Goal: Task Accomplishment & Management: Manage account settings

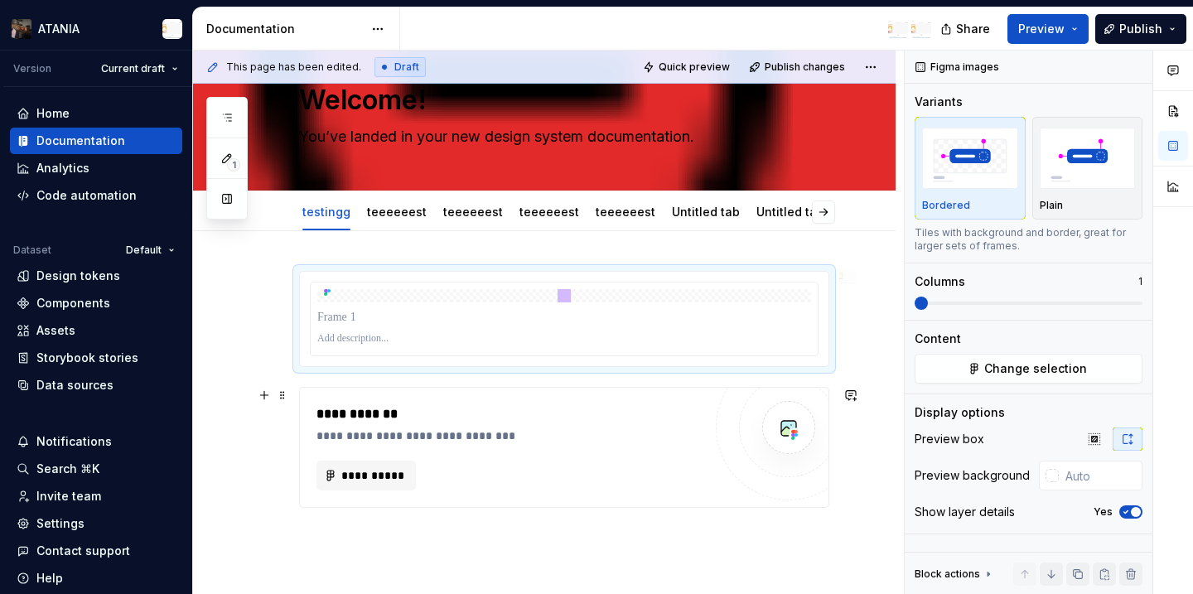
scroll to position [60, 0]
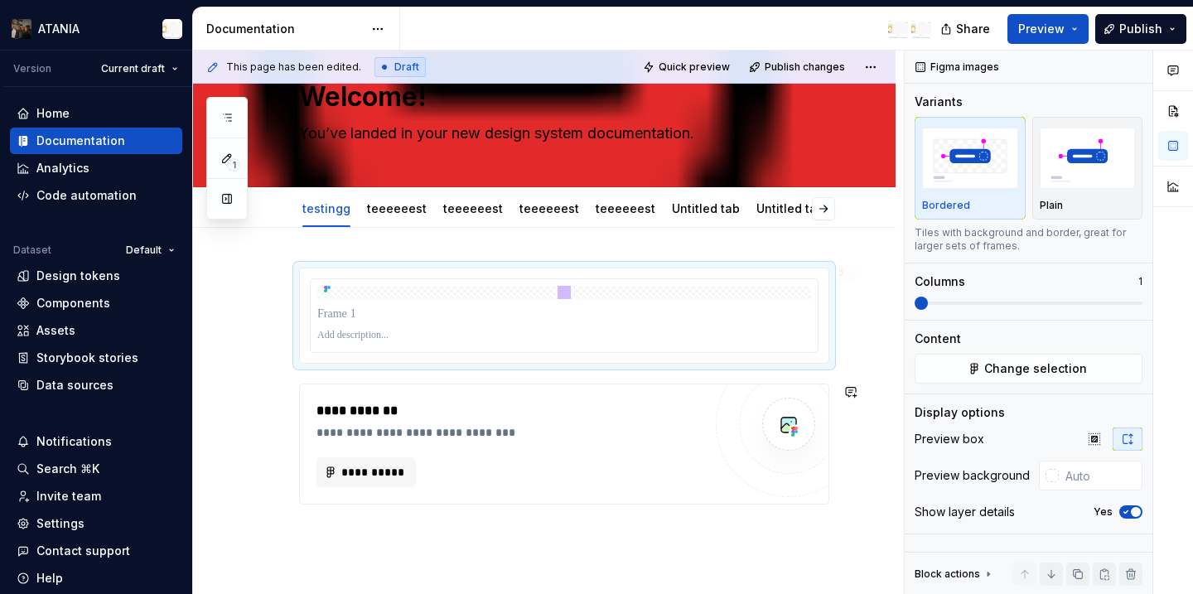
click at [491, 558] on div "**********" at bounding box center [544, 465] width 703 height 475
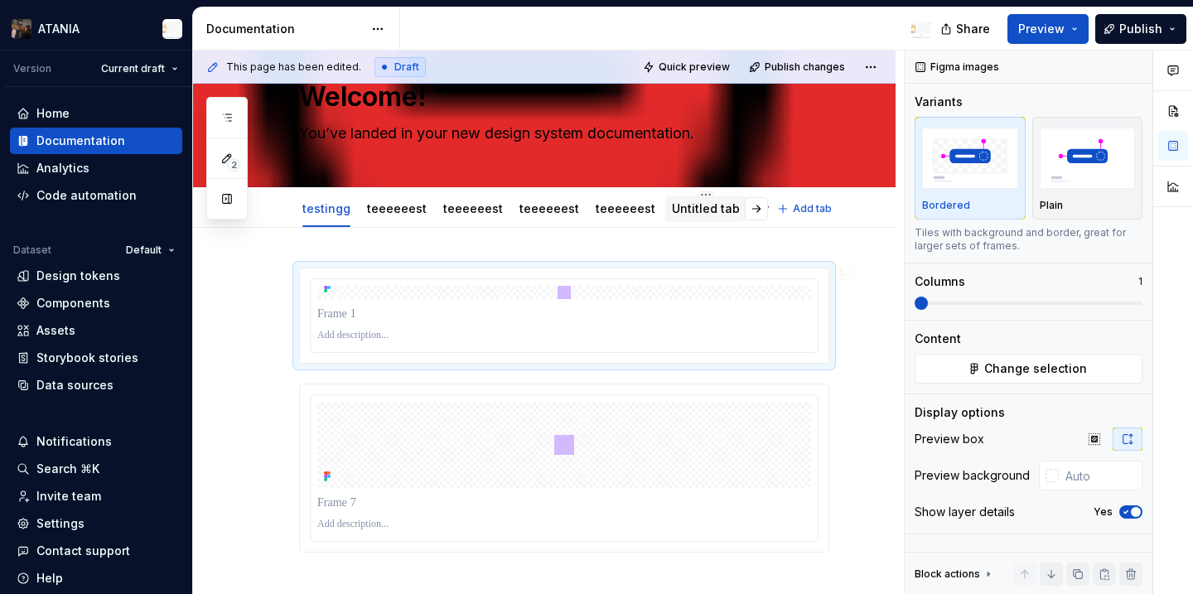
scroll to position [0, 380]
click at [791, 217] on div "test" at bounding box center [802, 209] width 22 height 20
click at [784, 214] on div "test" at bounding box center [802, 209] width 36 height 27
click at [784, 221] on div "test" at bounding box center [802, 209] width 36 height 27
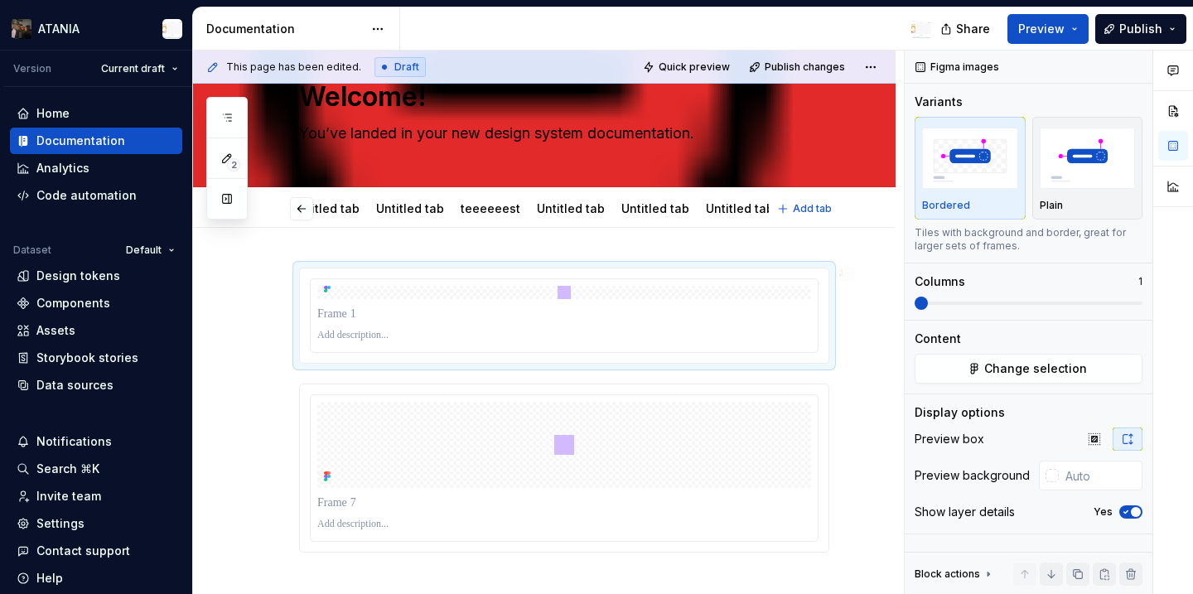
click at [791, 211] on link "test" at bounding box center [802, 208] width 22 height 14
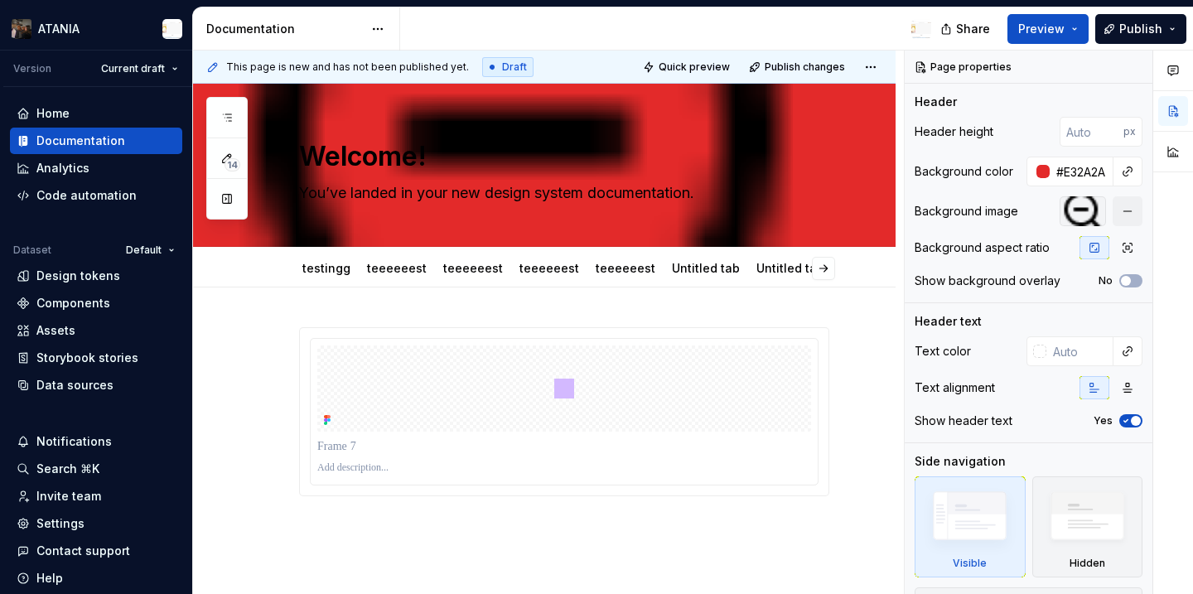
type textarea "*"
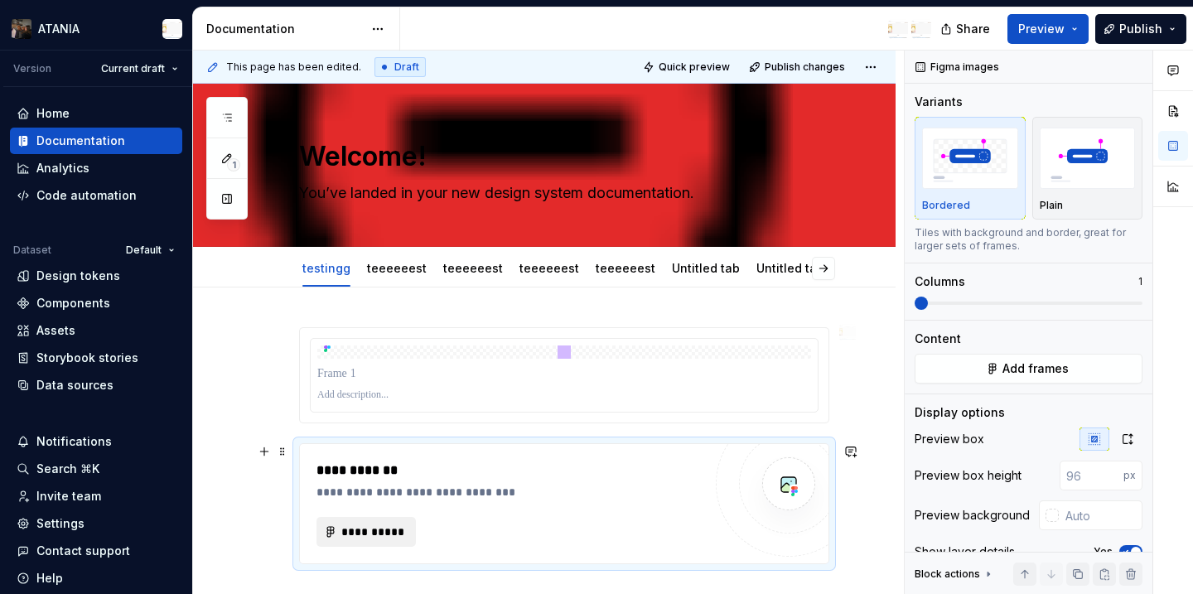
click at [389, 530] on span "**********" at bounding box center [373, 532] width 65 height 17
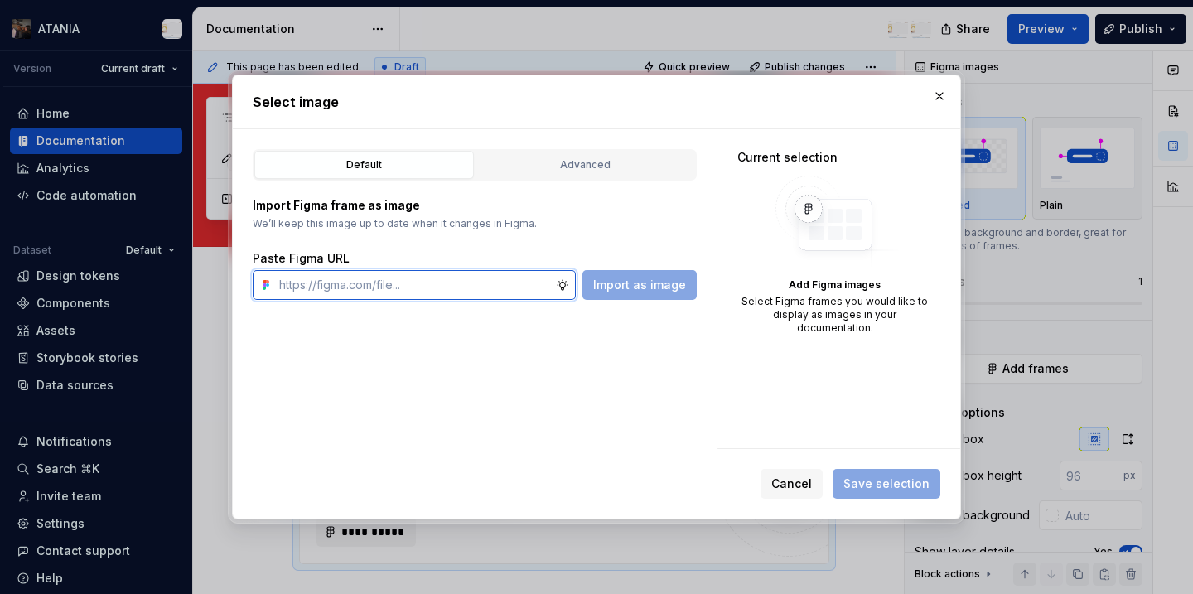
type textarea "*"
paste input "[URL][DOMAIN_NAME]"
type input "[URL][DOMAIN_NAME]"
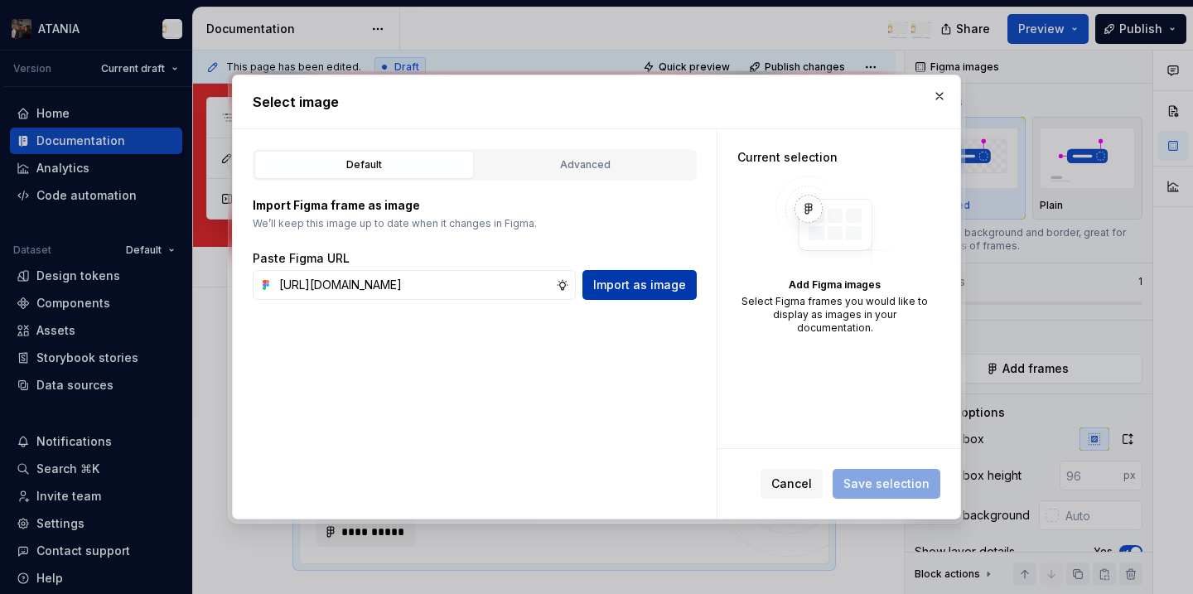
click at [611, 287] on span "Import as image" at bounding box center [639, 285] width 93 height 17
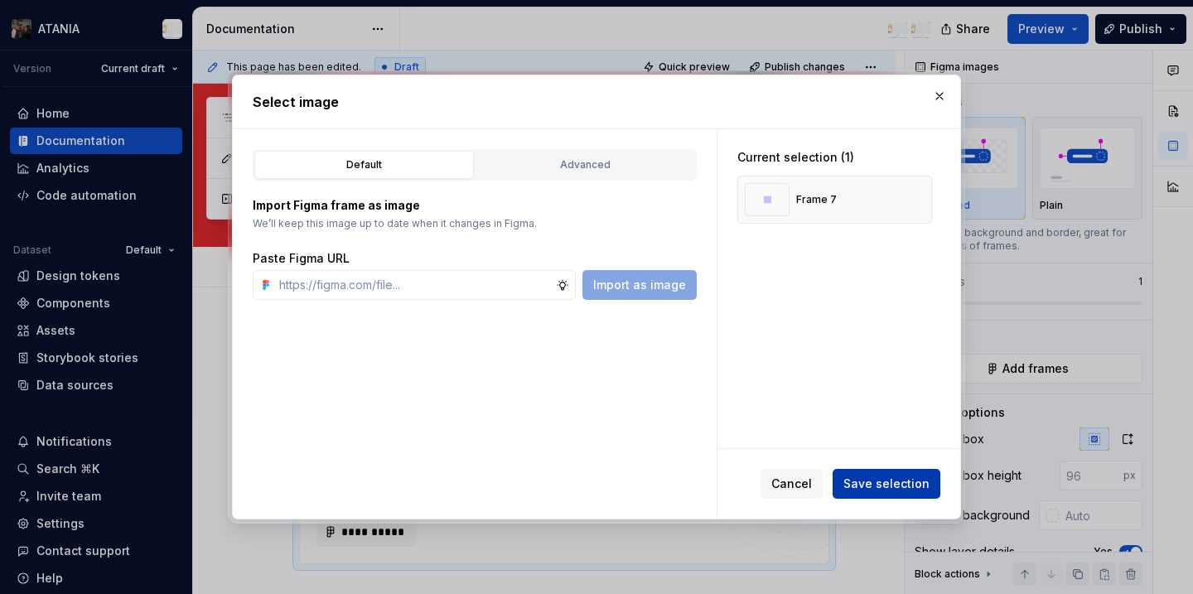
click at [878, 479] on span "Save selection" at bounding box center [887, 484] width 86 height 17
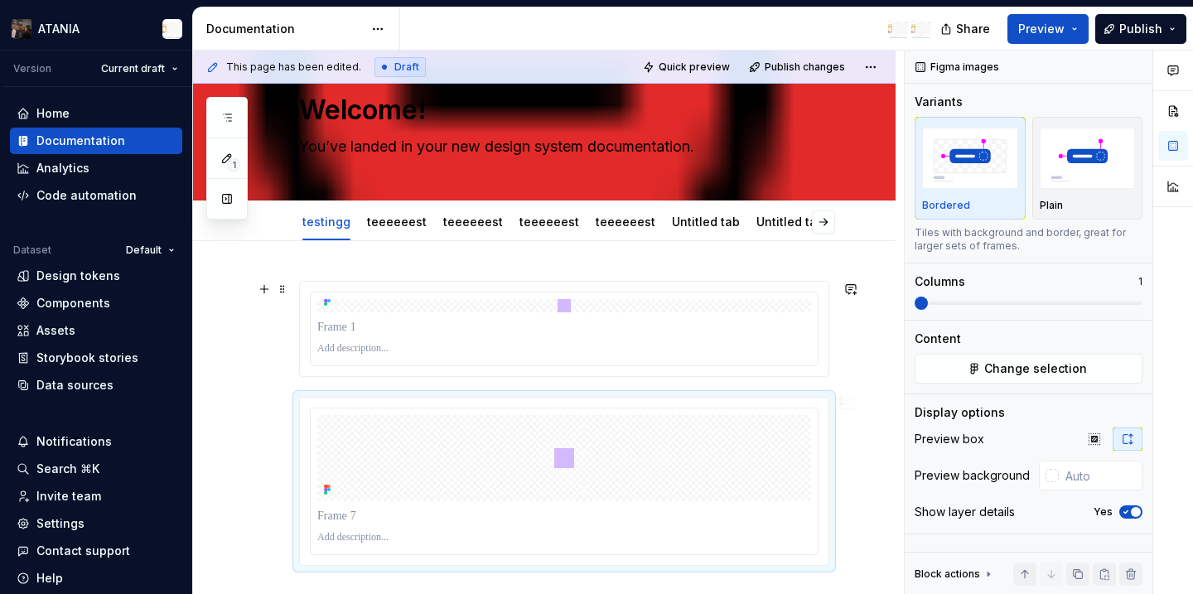
scroll to position [48, 0]
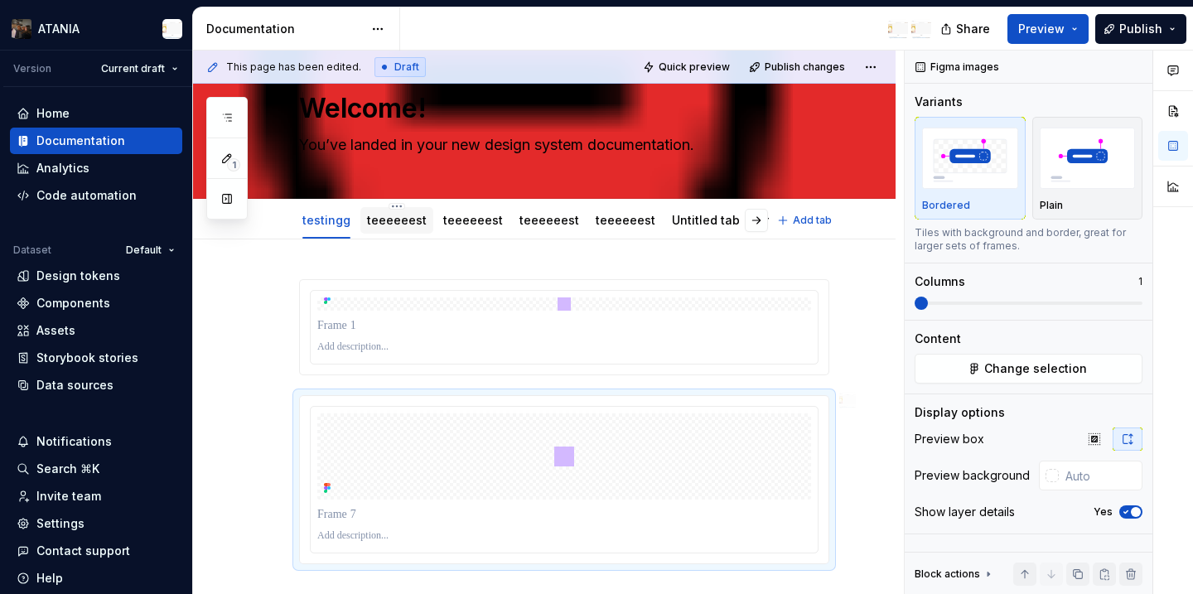
click at [394, 217] on link "teeeeeest" at bounding box center [397, 220] width 60 height 14
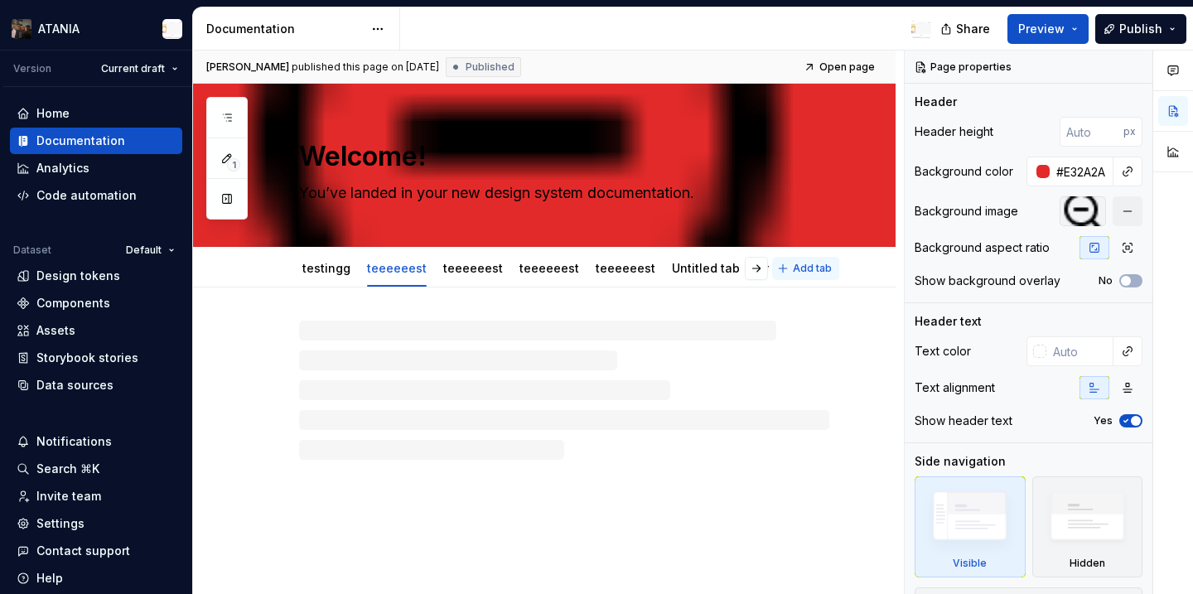
type textarea "*"
click at [768, 264] on button "button" at bounding box center [756, 268] width 23 height 23
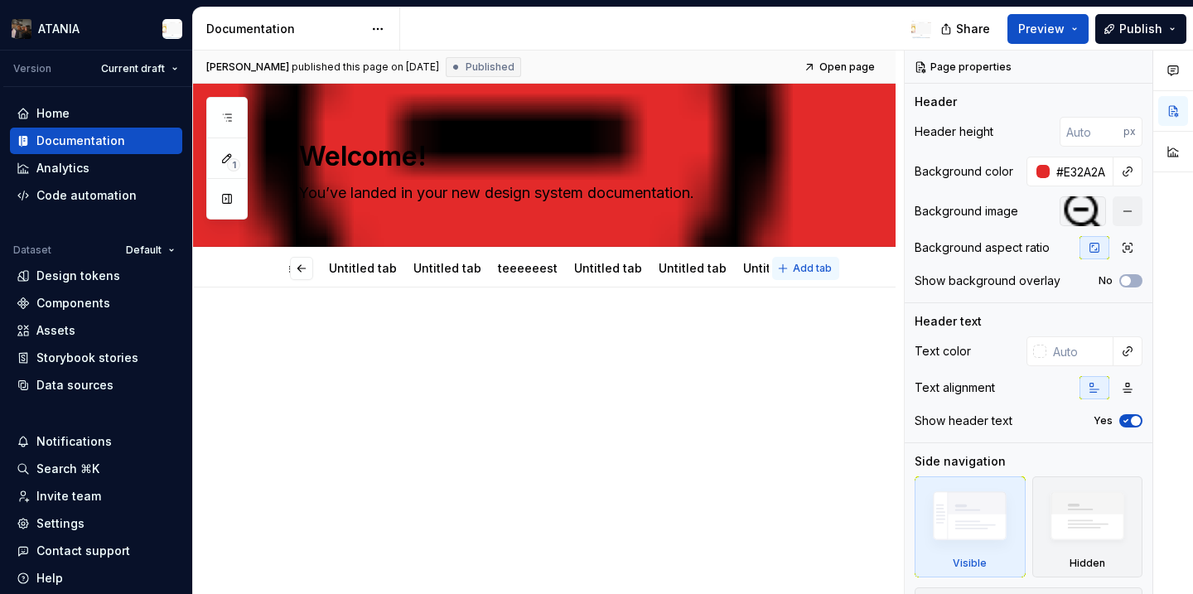
click at [794, 269] on button "Add tab" at bounding box center [805, 268] width 67 height 23
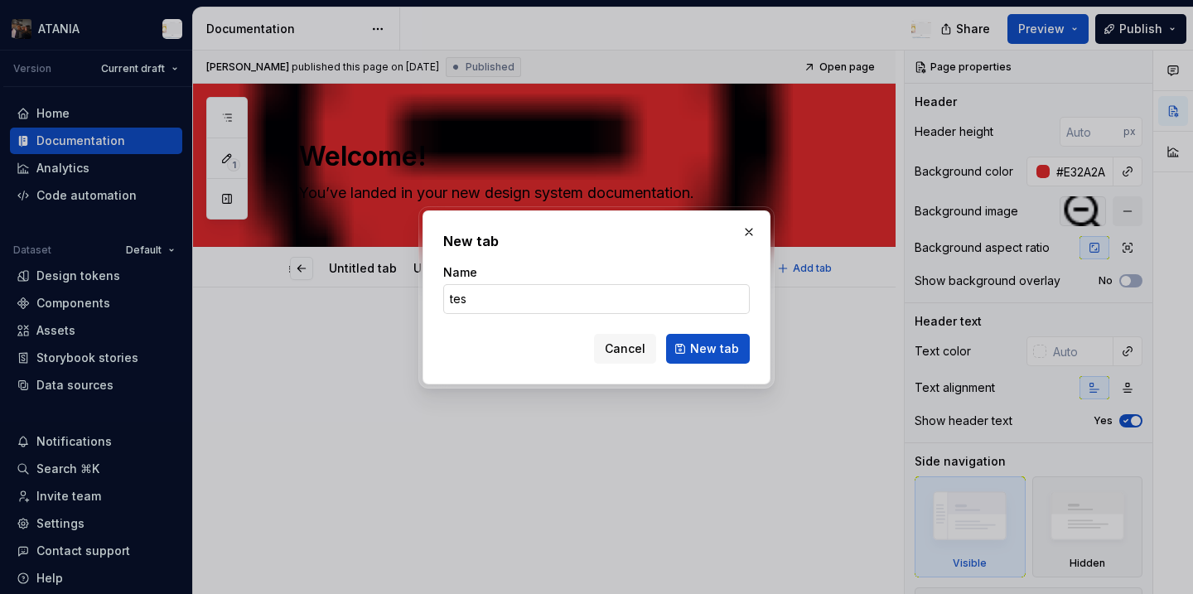
type input "test"
click button "New tab" at bounding box center [708, 349] width 84 height 30
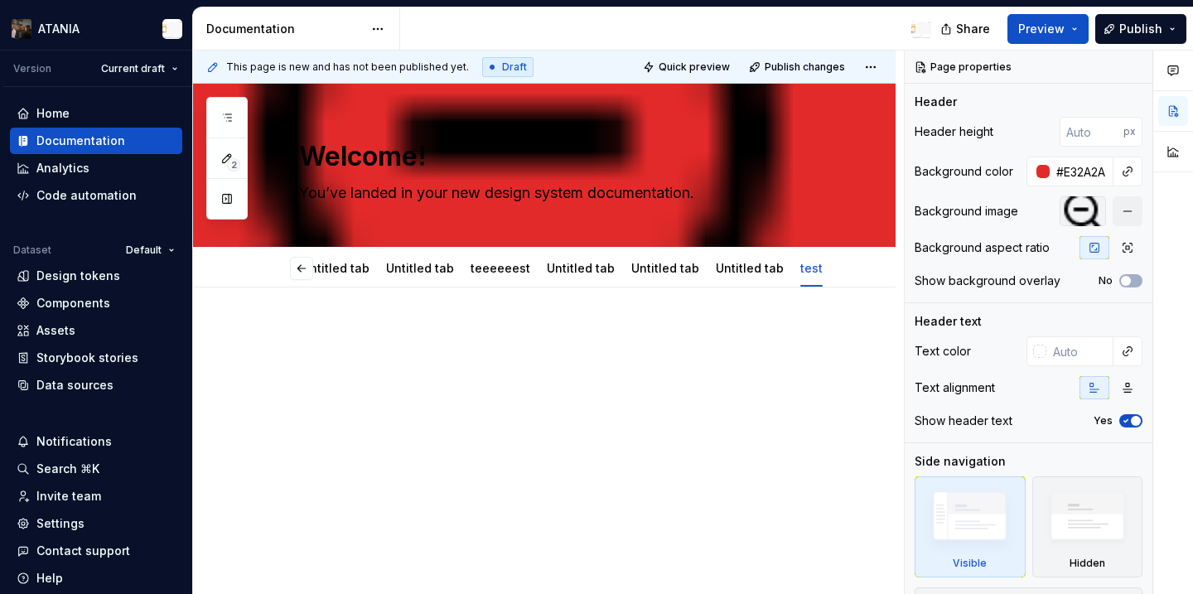
scroll to position [0, 315]
click at [443, 365] on div at bounding box center [564, 358] width 530 height 63
type textarea "*"
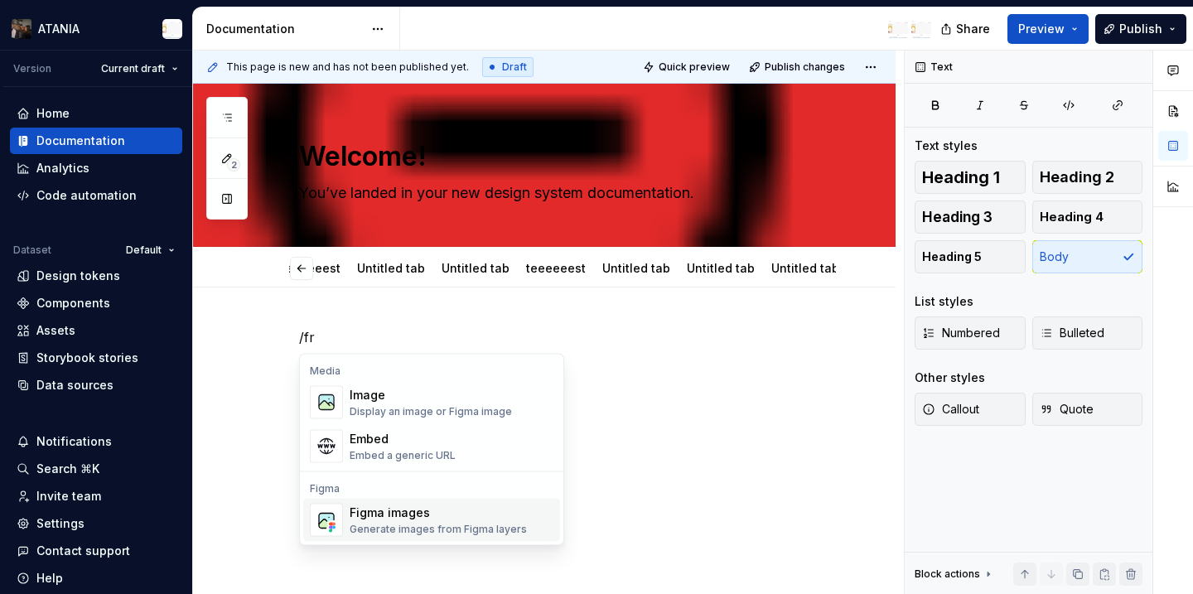
click at [457, 523] on div "Generate images from Figma layers" at bounding box center [438, 529] width 177 height 13
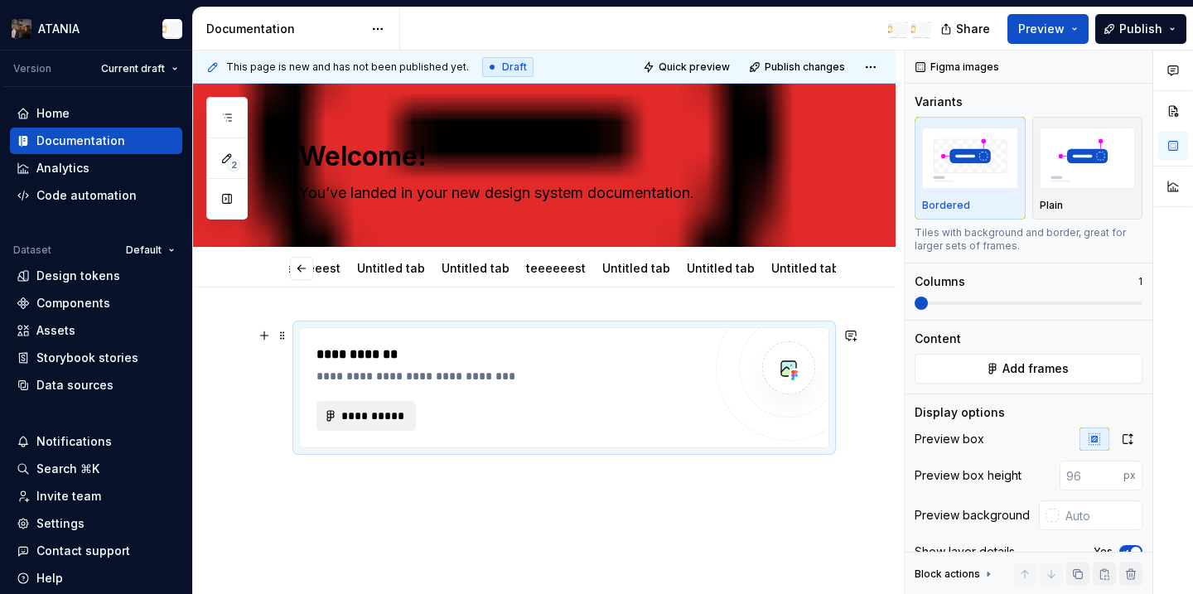
click at [375, 420] on span "**********" at bounding box center [373, 416] width 65 height 17
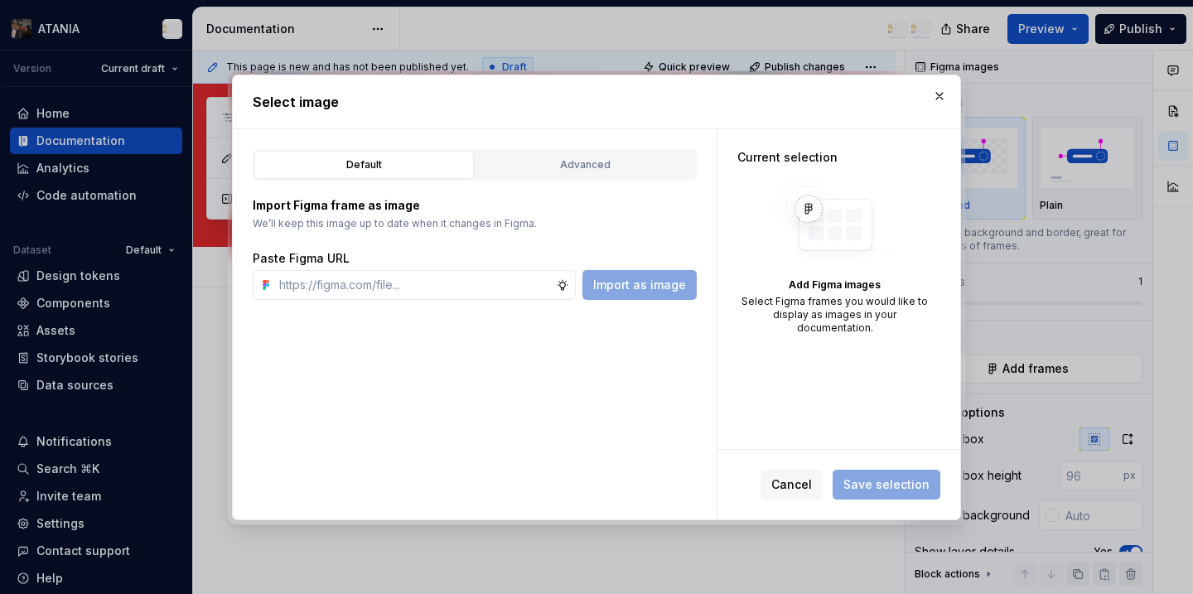
type textarea "*"
type input "[URL][DOMAIN_NAME]"
type textarea "*"
type input "[URL][DOMAIN_NAME]"
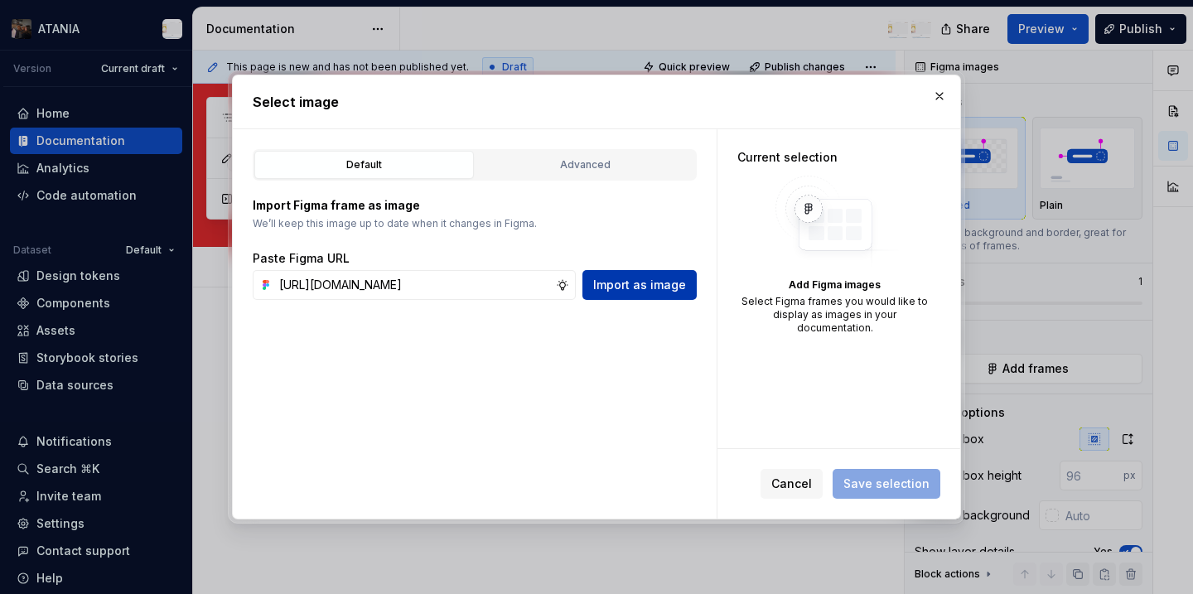
click at [646, 294] on button "Import as image" at bounding box center [640, 285] width 114 height 30
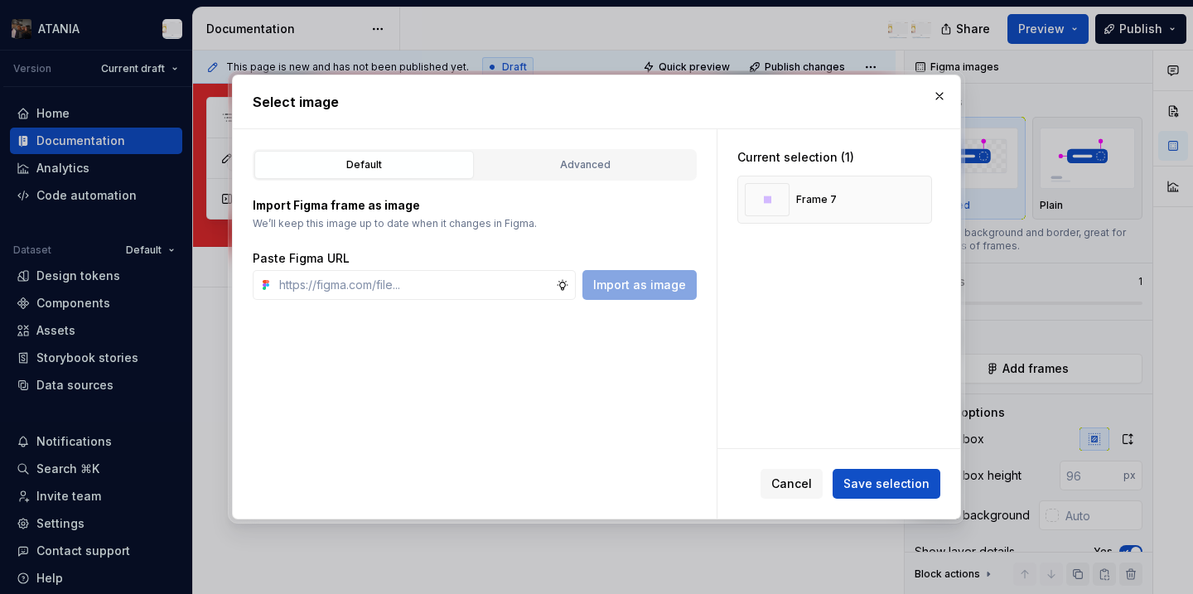
click at [891, 517] on div "Cancel Save selection" at bounding box center [839, 484] width 243 height 70
click at [871, 494] on button "Save selection" at bounding box center [887, 484] width 108 height 30
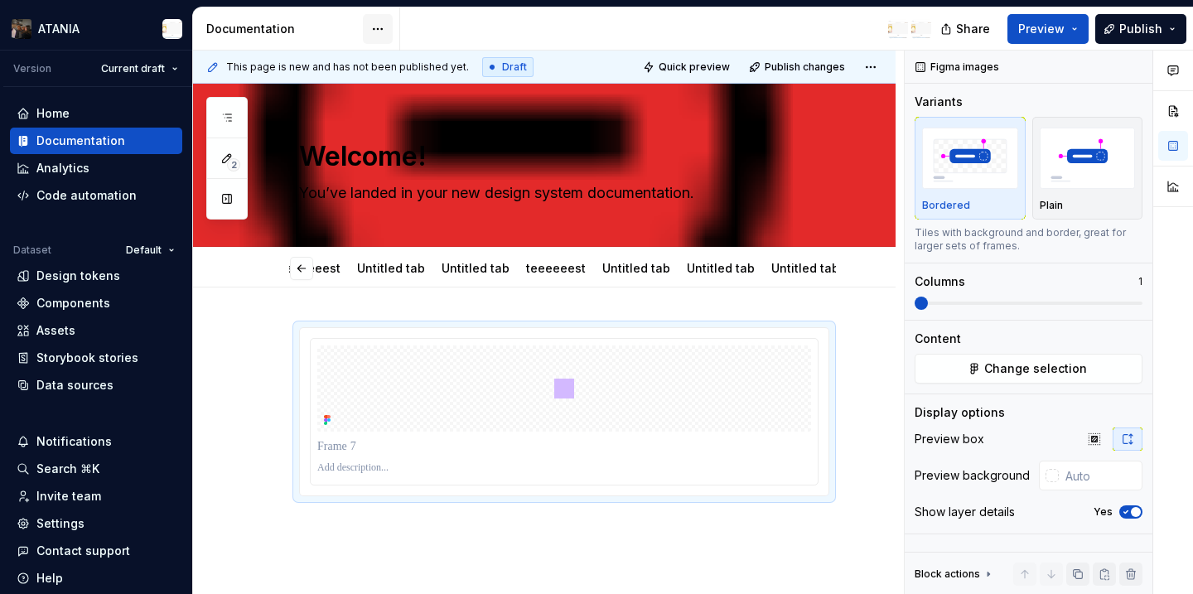
click at [373, 33] on html "ATANIA Version Current draft Home Documentation Analytics Code automation Datas…" at bounding box center [596, 297] width 1193 height 594
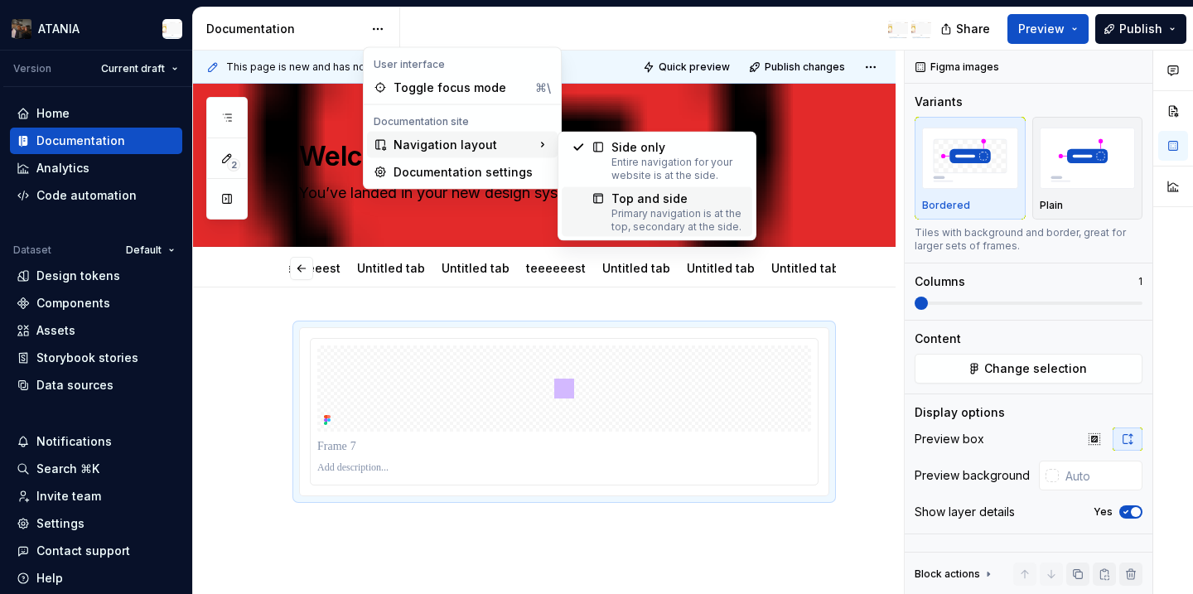
click at [609, 209] on div at bounding box center [592, 212] width 40 height 43
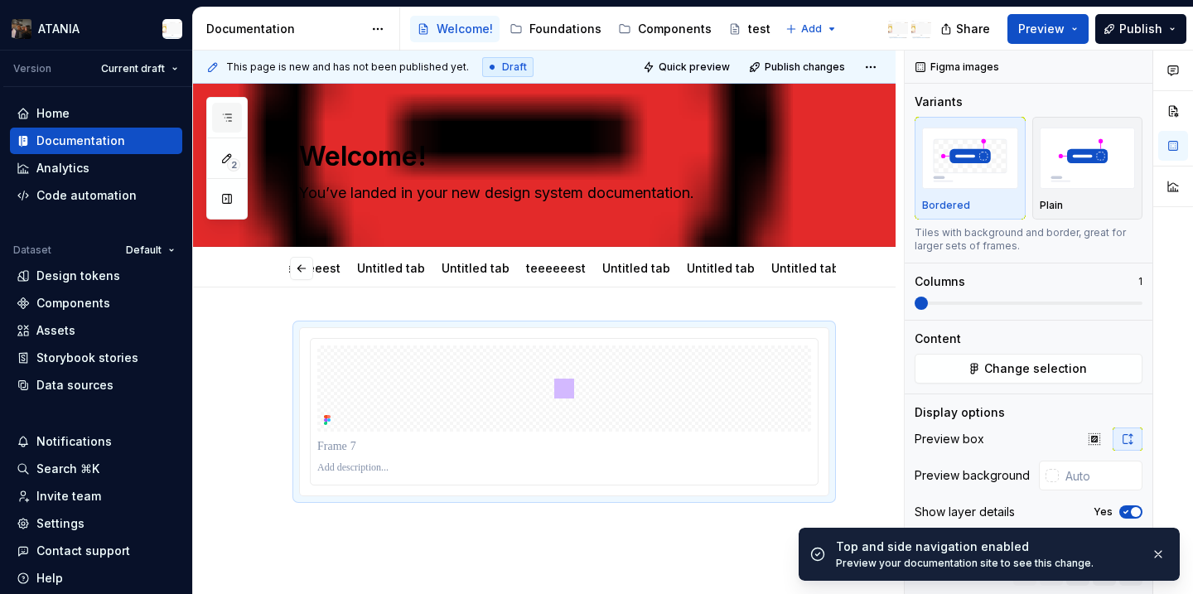
click at [224, 126] on button "button" at bounding box center [227, 118] width 30 height 30
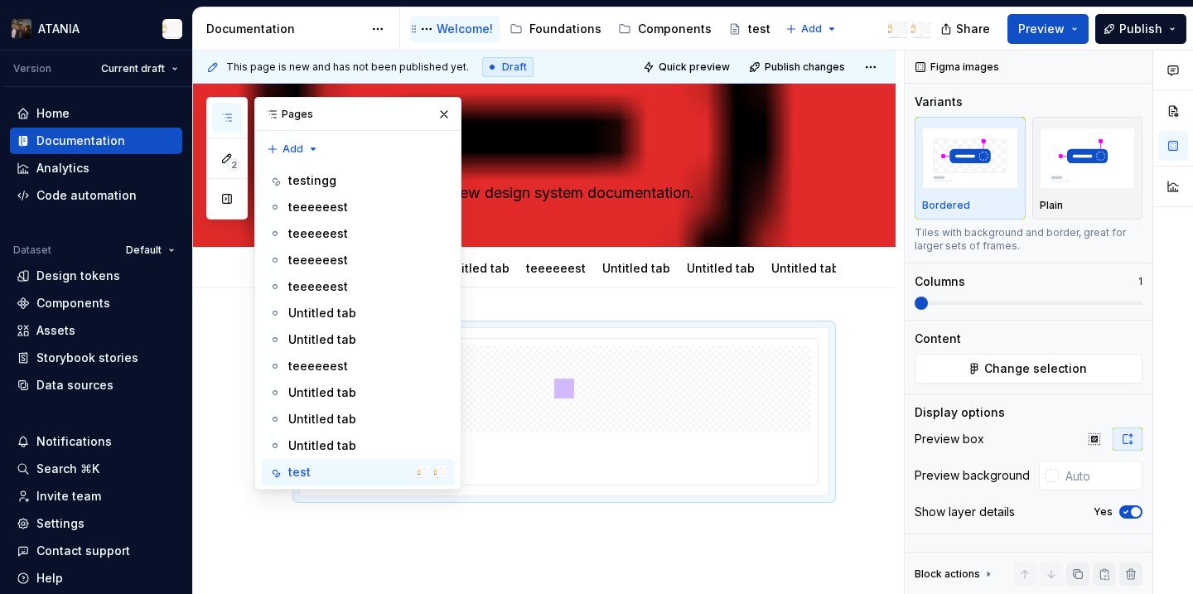
click at [416, 32] on icon "Page tree" at bounding box center [414, 28] width 13 height 13
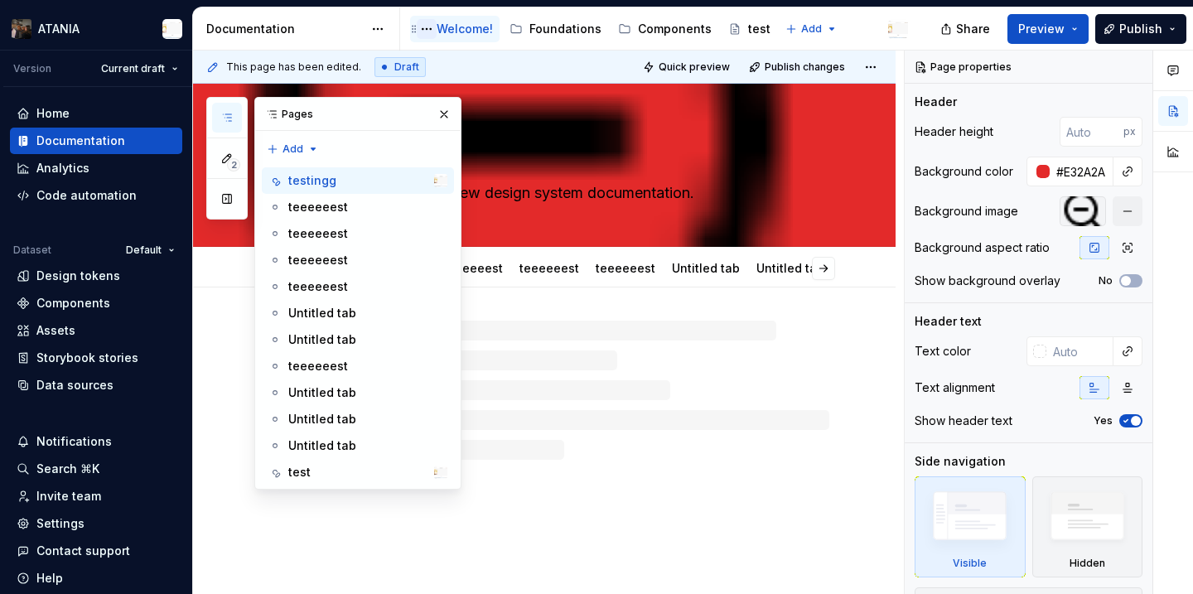
click at [426, 32] on button "Page tree" at bounding box center [427, 29] width 20 height 20
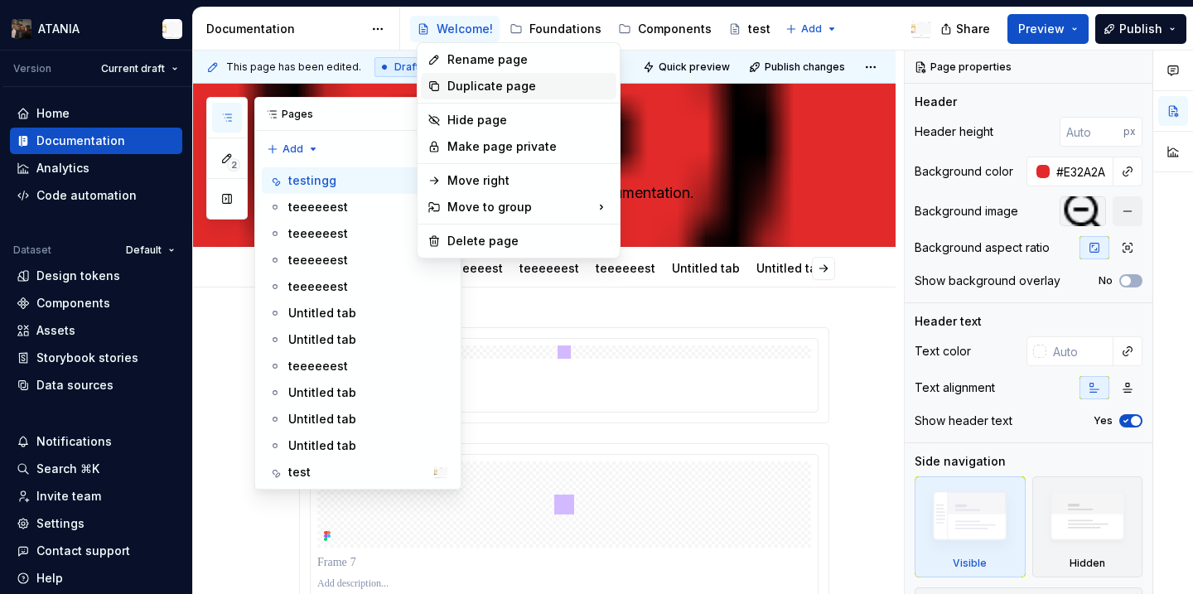
click at [491, 95] on div "Duplicate page" at bounding box center [519, 86] width 196 height 27
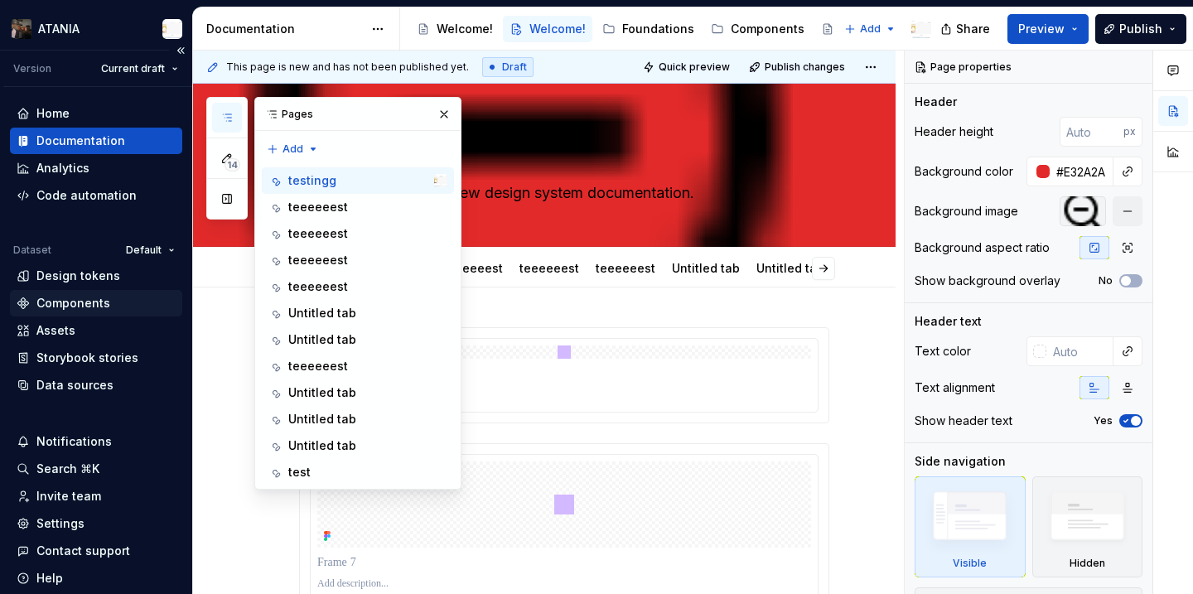
type textarea "*"
click at [94, 392] on div "Data sources" at bounding box center [74, 385] width 77 height 17
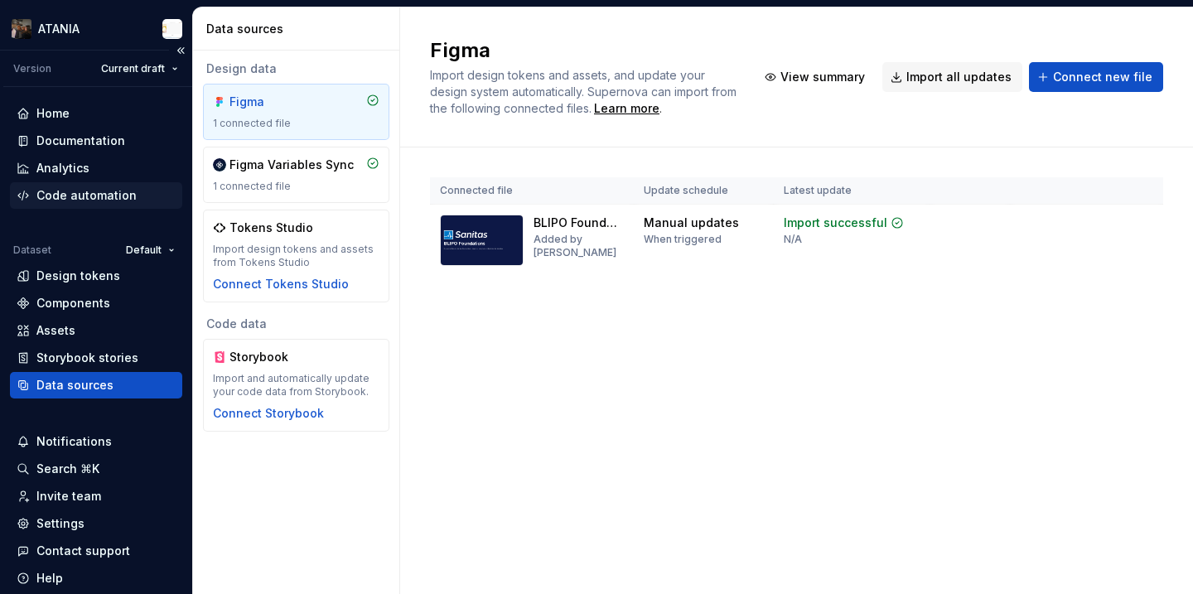
click at [90, 197] on div "Code automation" at bounding box center [86, 195] width 100 height 17
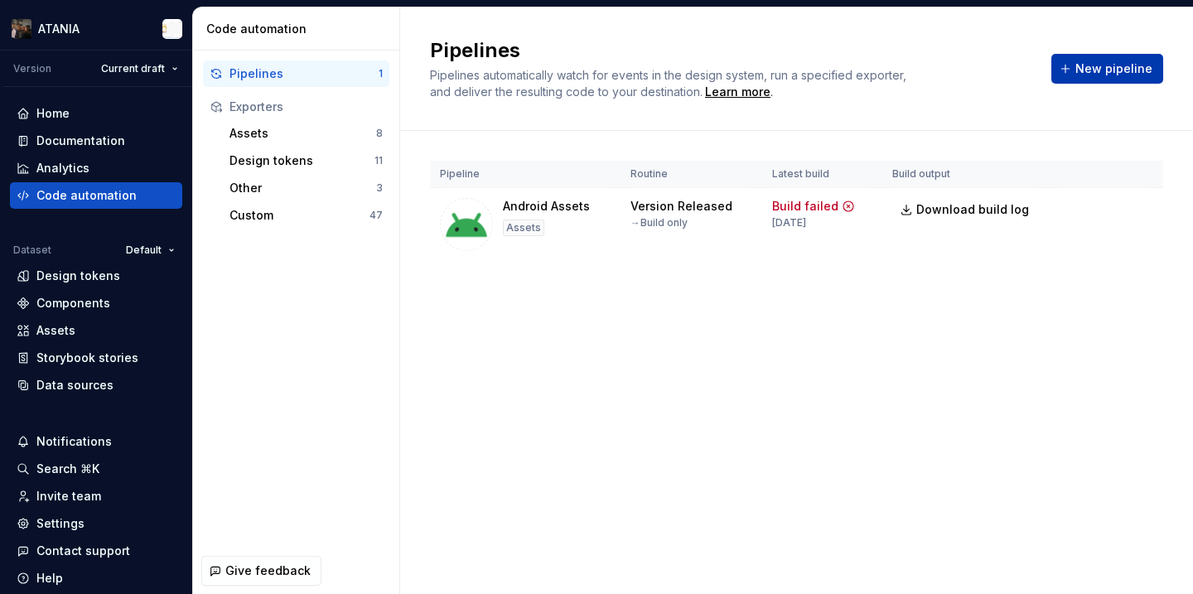
click at [1079, 75] on button "New pipeline" at bounding box center [1108, 69] width 112 height 30
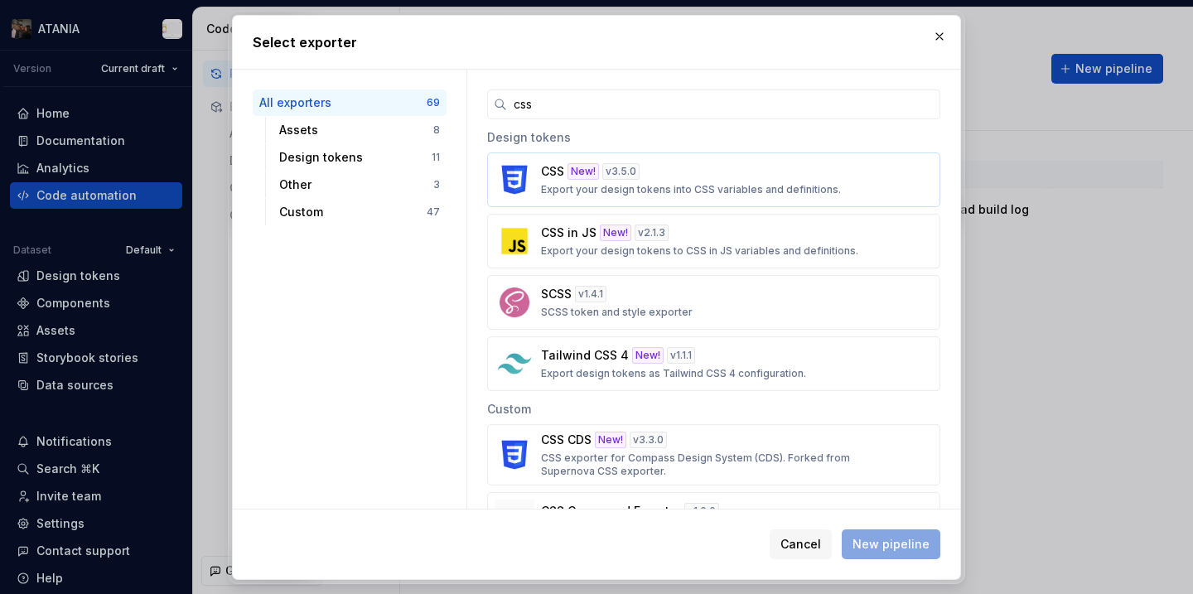
type input "css"
click at [670, 181] on div "CSS New! v 3.5.0 Export your design tokens into CSS variables and definitions." at bounding box center [709, 179] width 336 height 33
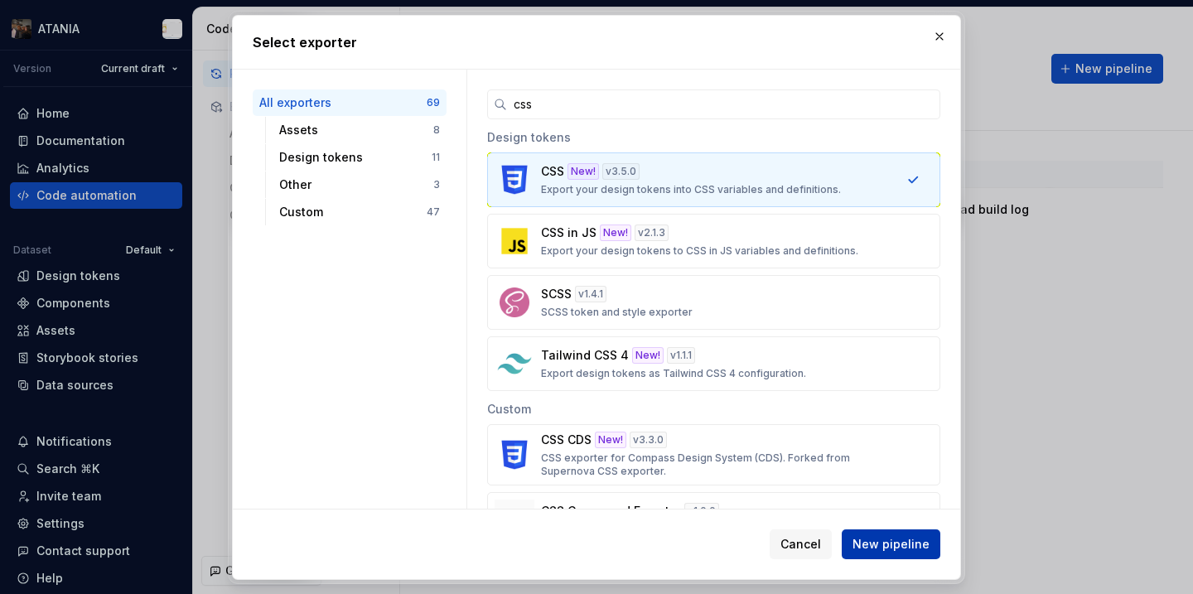
click at [859, 544] on span "New pipeline" at bounding box center [891, 544] width 77 height 17
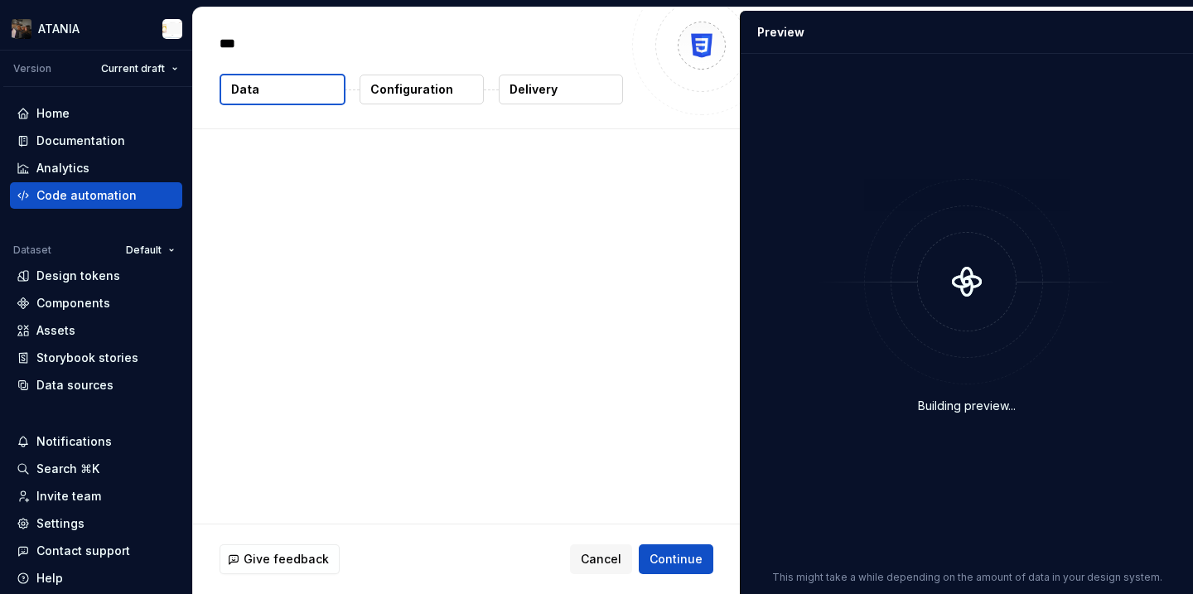
type textarea "*"
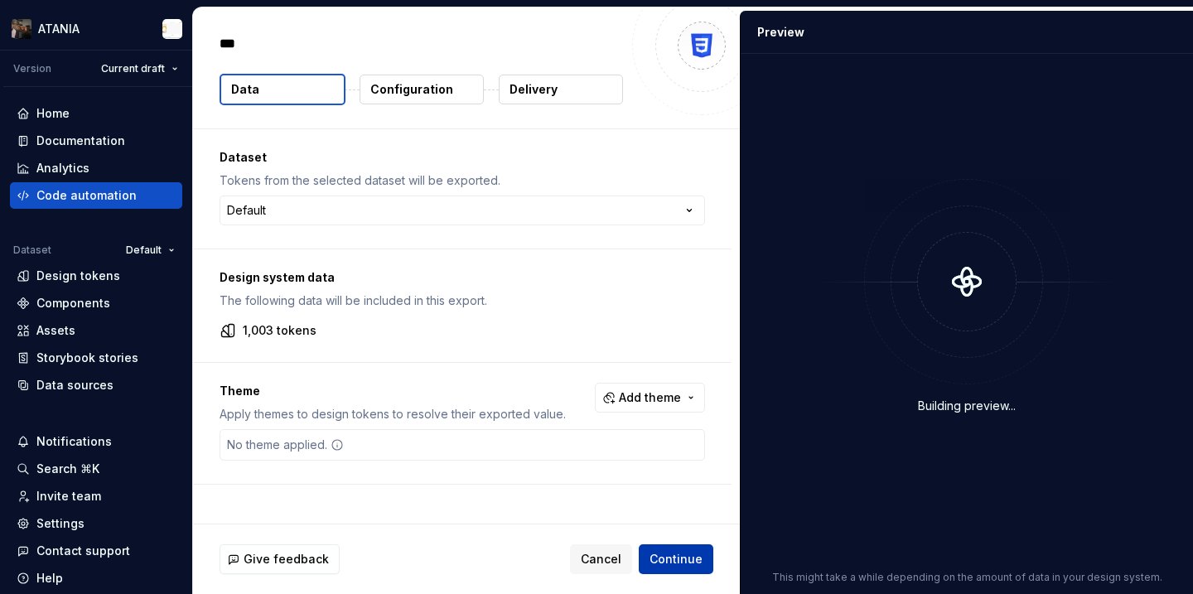
click at [681, 564] on span "Continue" at bounding box center [676, 559] width 53 height 17
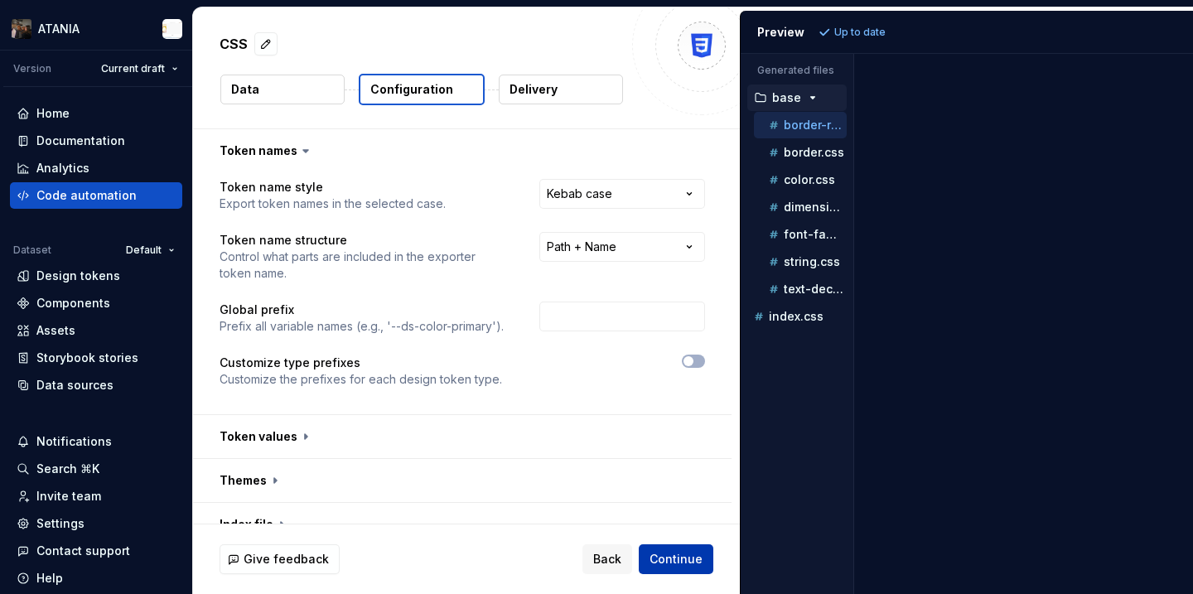
click at [669, 553] on span "Continue" at bounding box center [676, 559] width 53 height 17
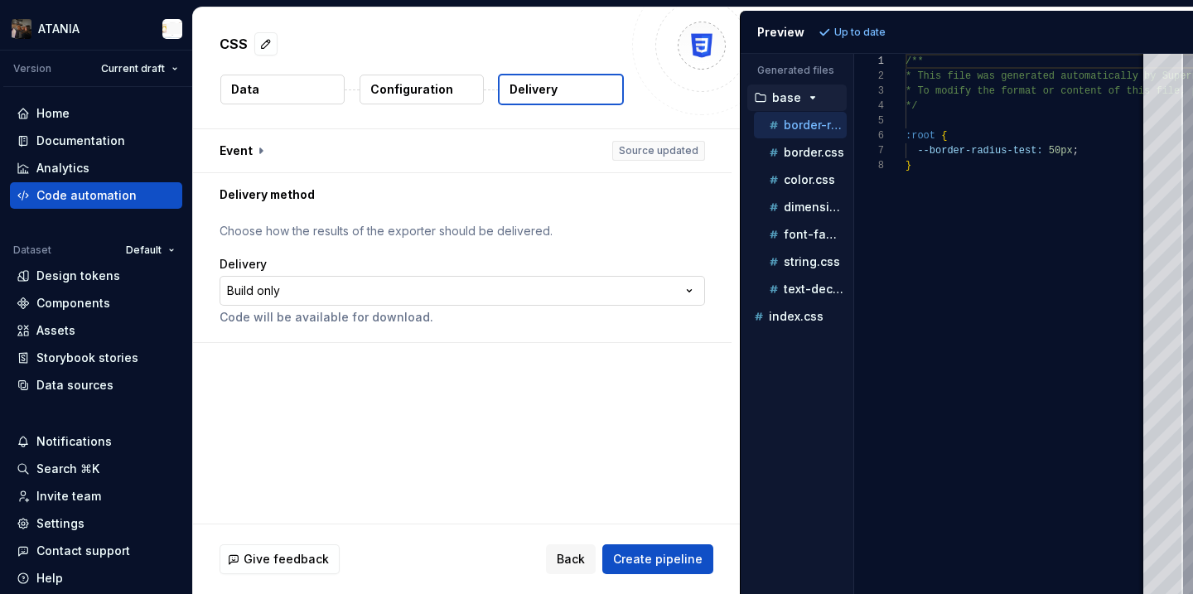
click at [409, 303] on html "**********" at bounding box center [596, 297] width 1193 height 594
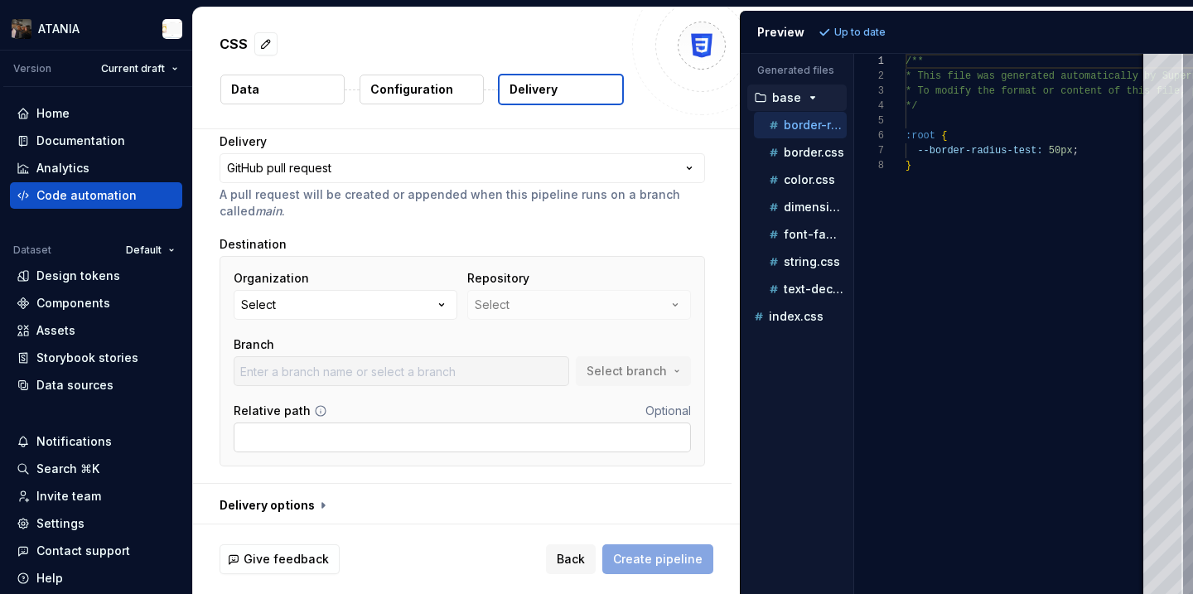
scroll to position [127, 0]
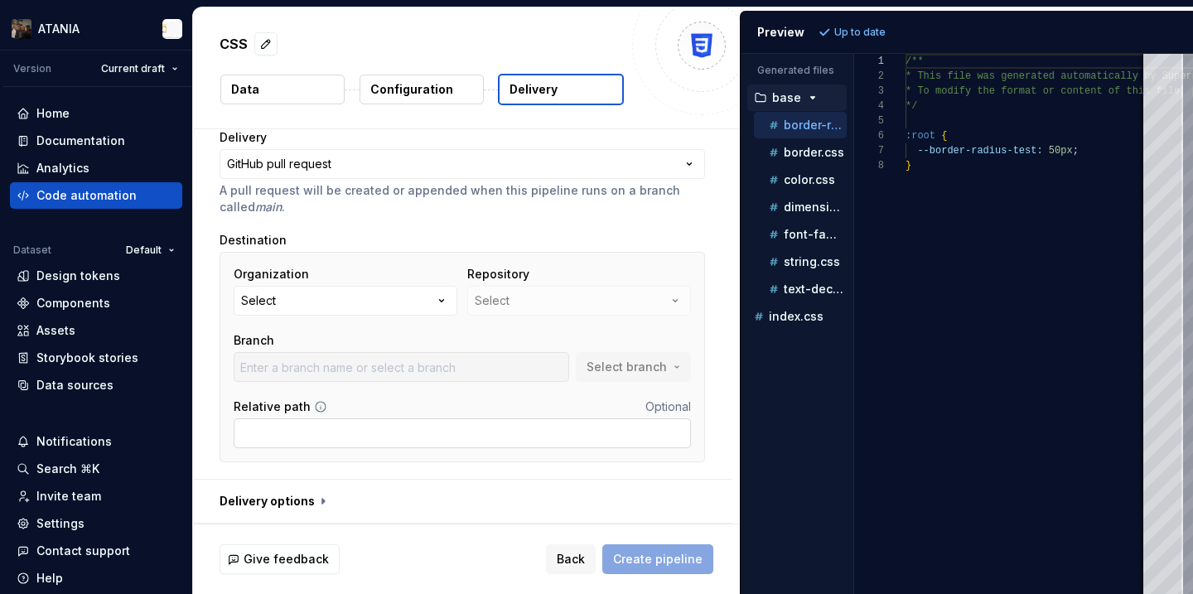
click at [351, 443] on input "Relative path" at bounding box center [462, 434] width 457 height 30
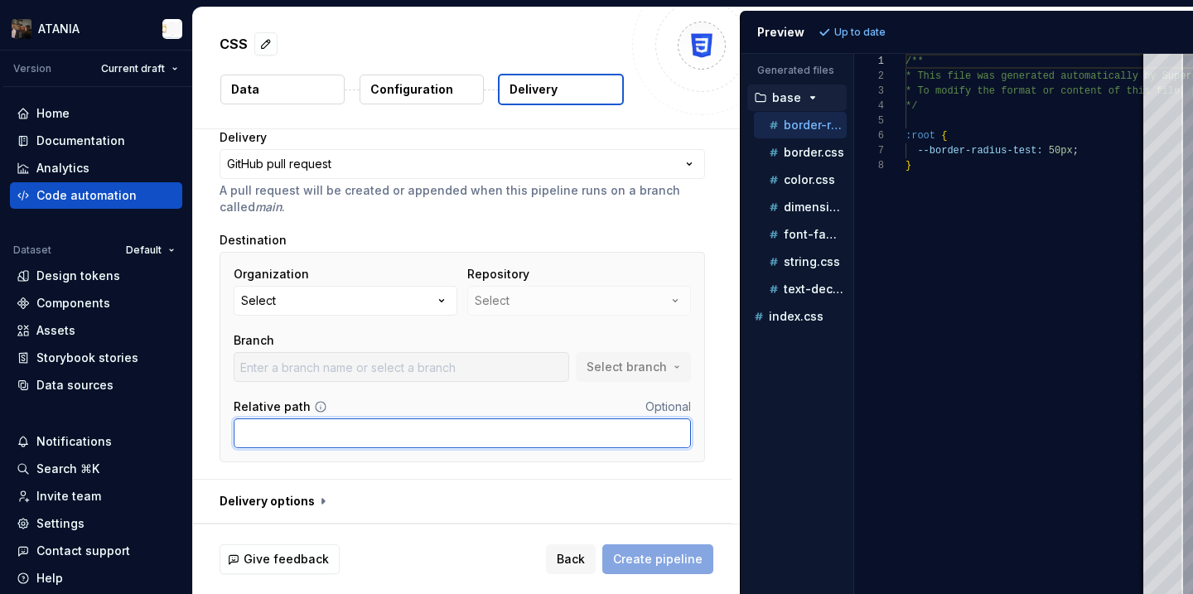
paste input "supernova/css"
type input "supernova/css"
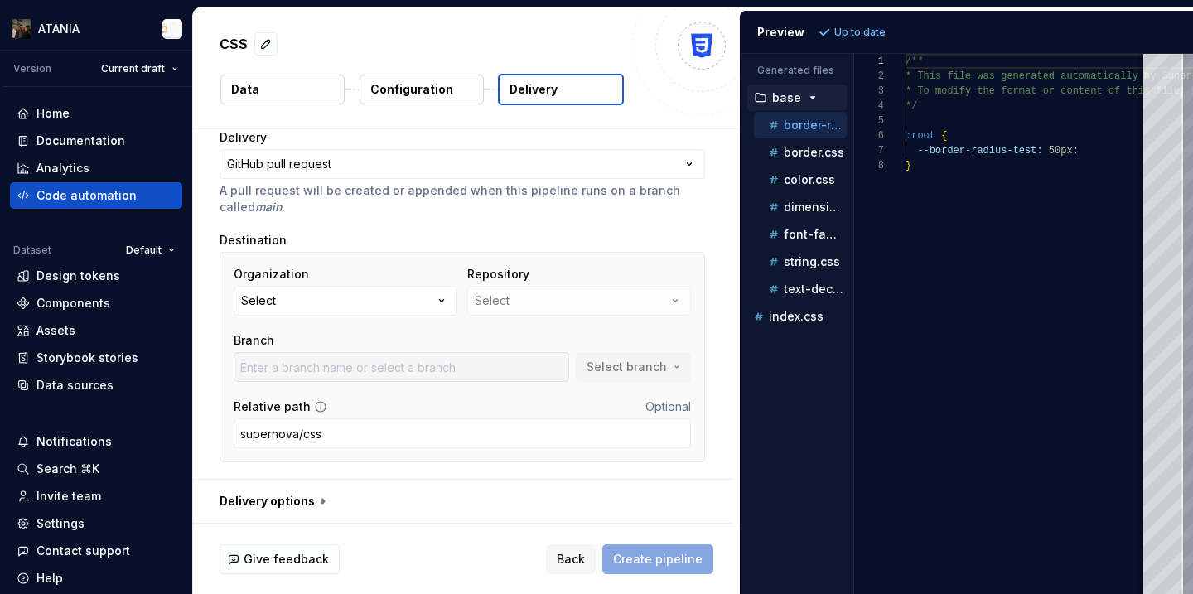
click at [399, 412] on div "Relative path Optional" at bounding box center [462, 407] width 457 height 17
click at [389, 315] on button "Select" at bounding box center [346, 301] width 224 height 30
click at [389, 375] on div "Connect GitHub account" at bounding box center [352, 374] width 143 height 17
click at [96, 33] on html "**********" at bounding box center [596, 297] width 1193 height 594
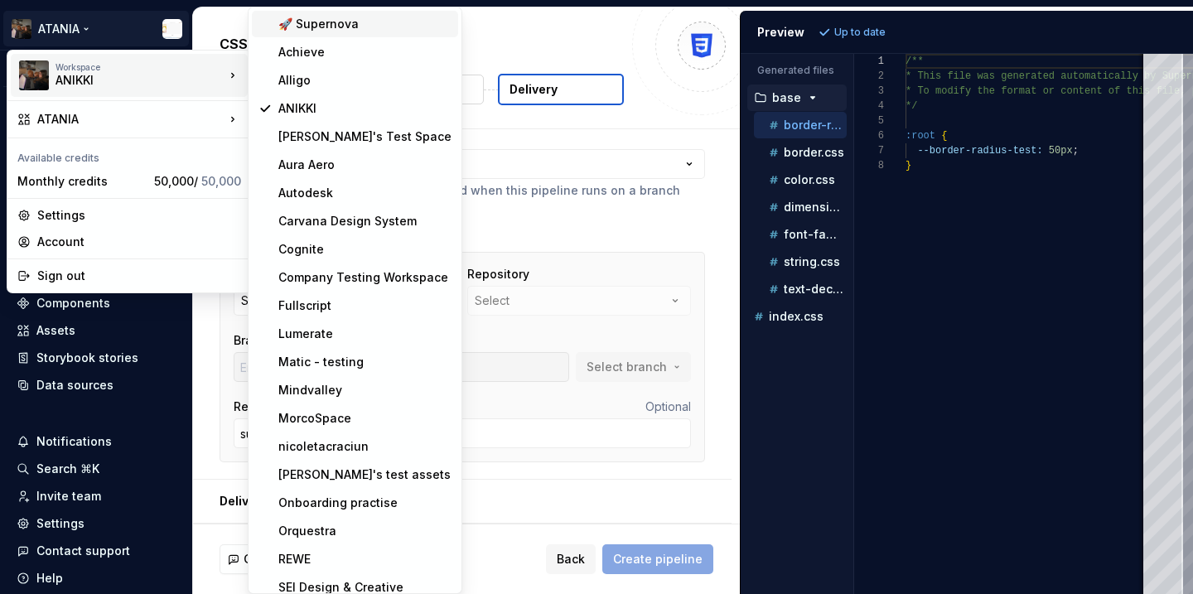
click at [307, 31] on div "🚀 Supernova" at bounding box center [364, 24] width 173 height 17
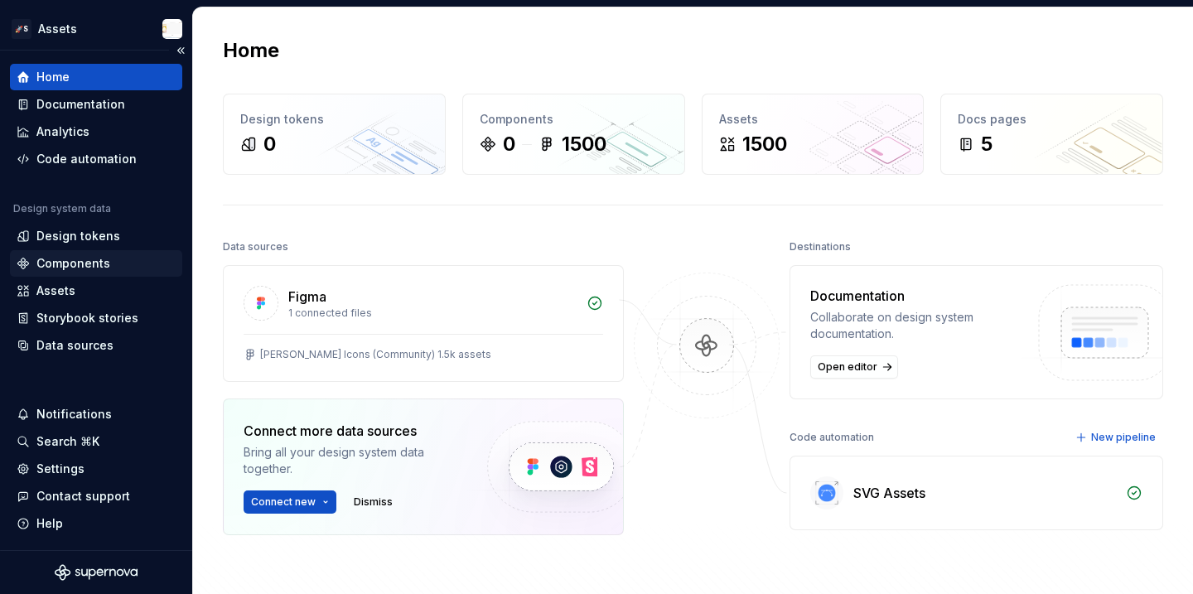
click at [97, 264] on div "Components" at bounding box center [73, 263] width 74 height 17
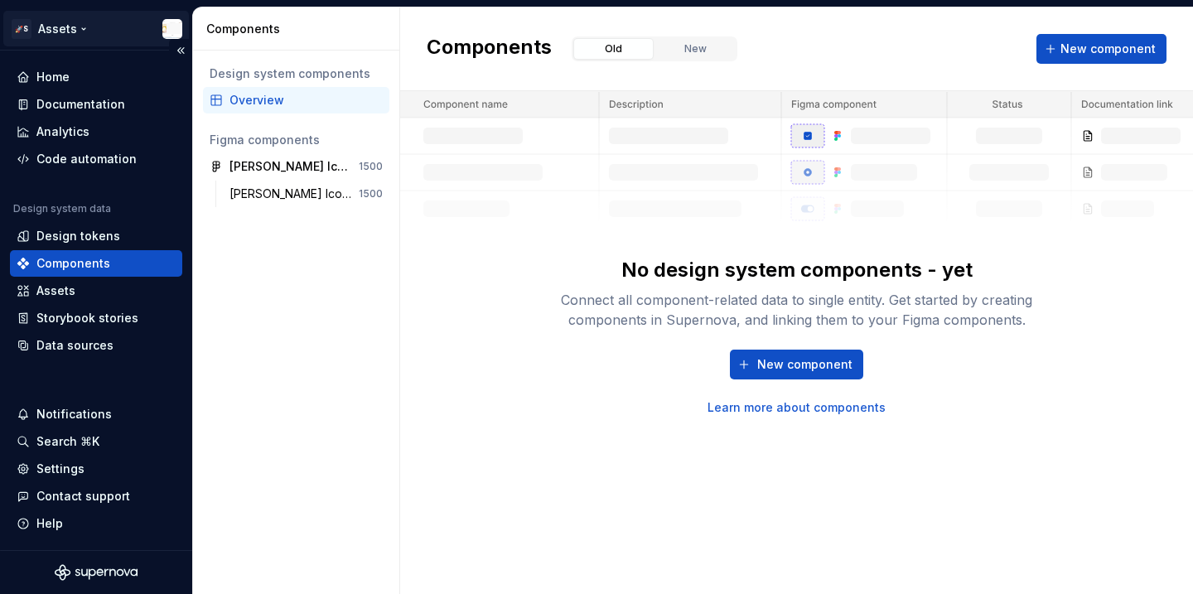
click at [48, 32] on html "🚀S Assets Home Documentation Analytics Code automation Design system data Desig…" at bounding box center [596, 297] width 1193 height 594
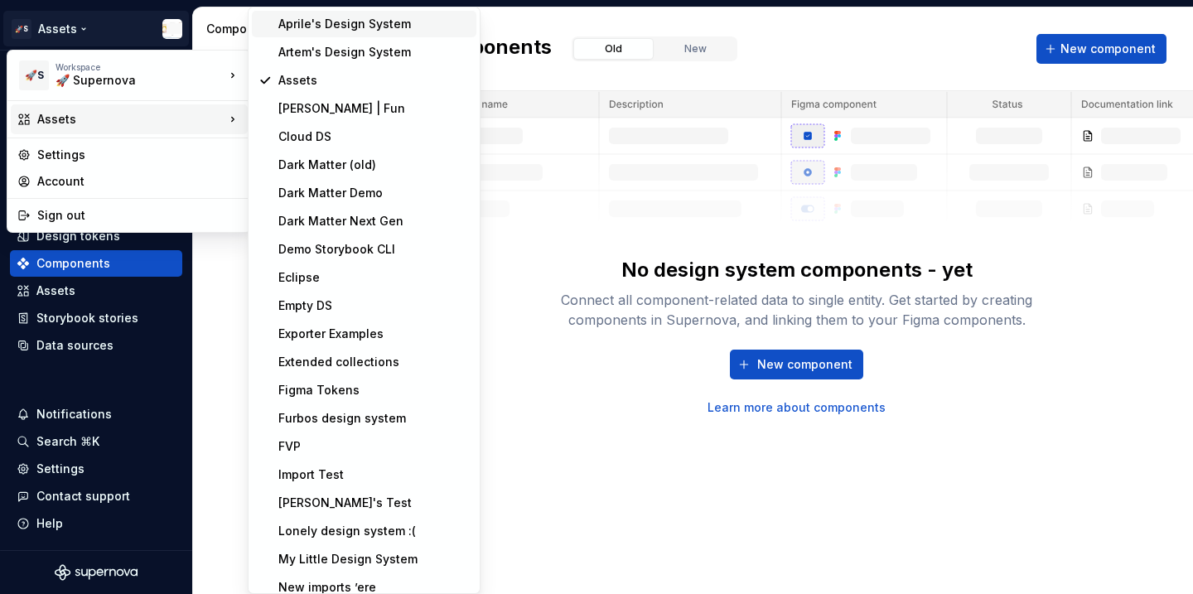
click at [326, 28] on div "Aprile's Design System" at bounding box center [373, 24] width 191 height 17
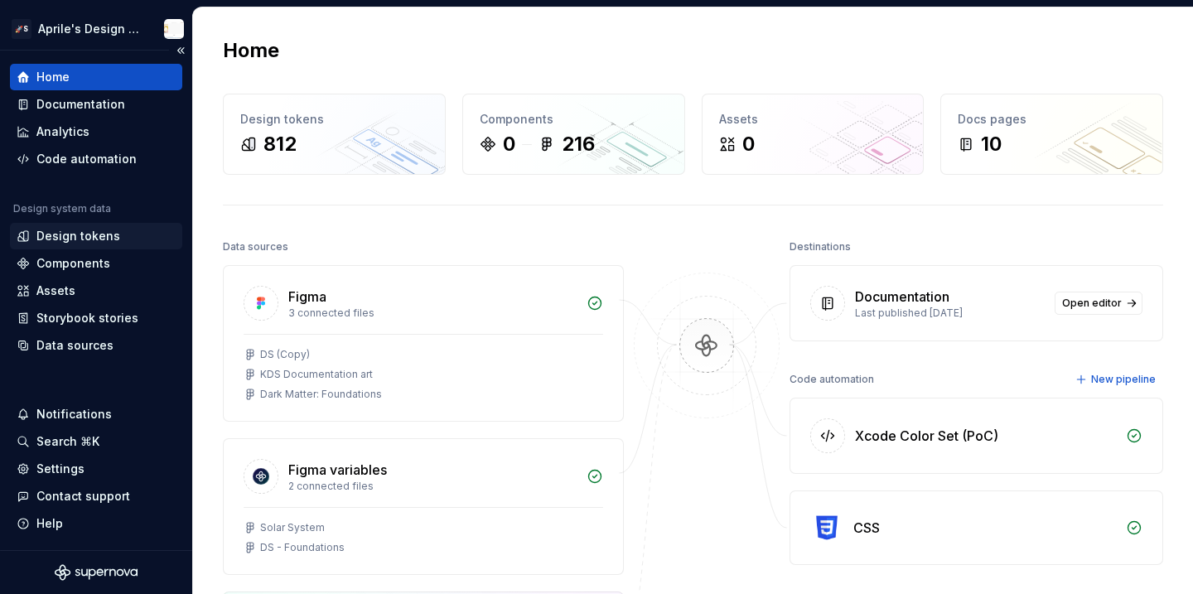
click at [89, 244] on div "Design tokens" at bounding box center [96, 236] width 172 height 27
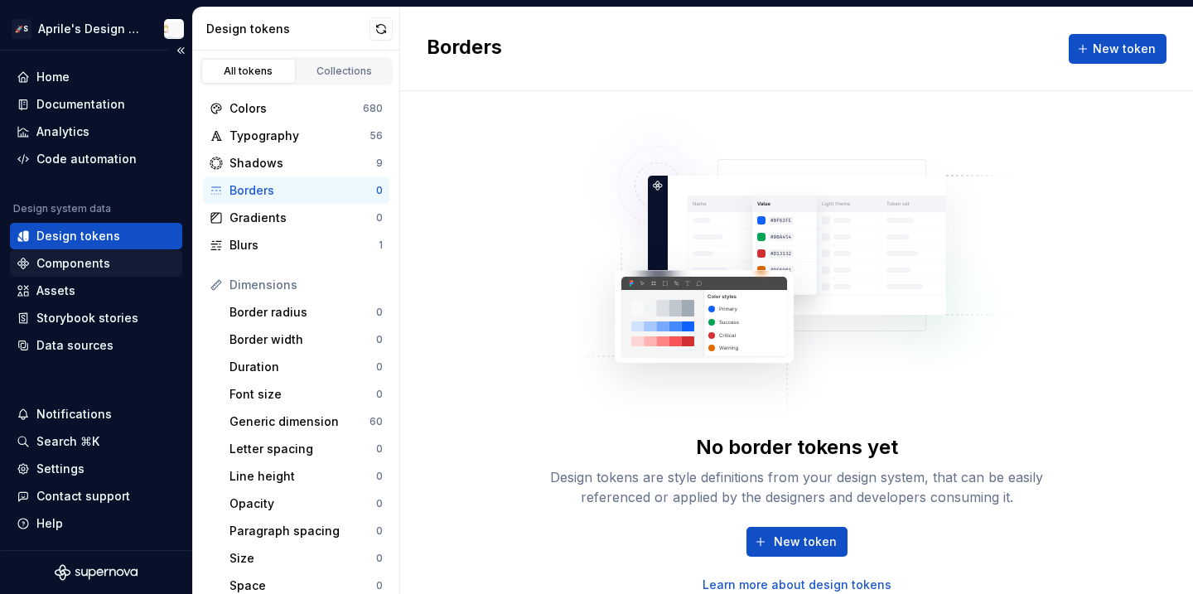
click at [81, 270] on div "Components" at bounding box center [73, 263] width 74 height 17
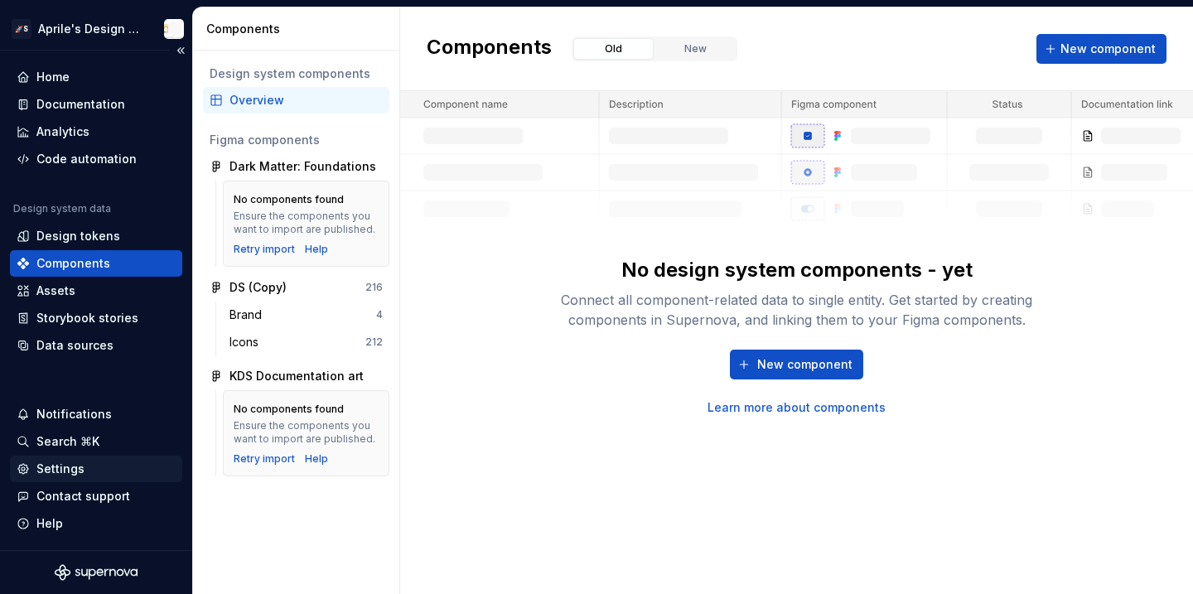
click at [109, 466] on div "Settings" at bounding box center [96, 469] width 159 height 17
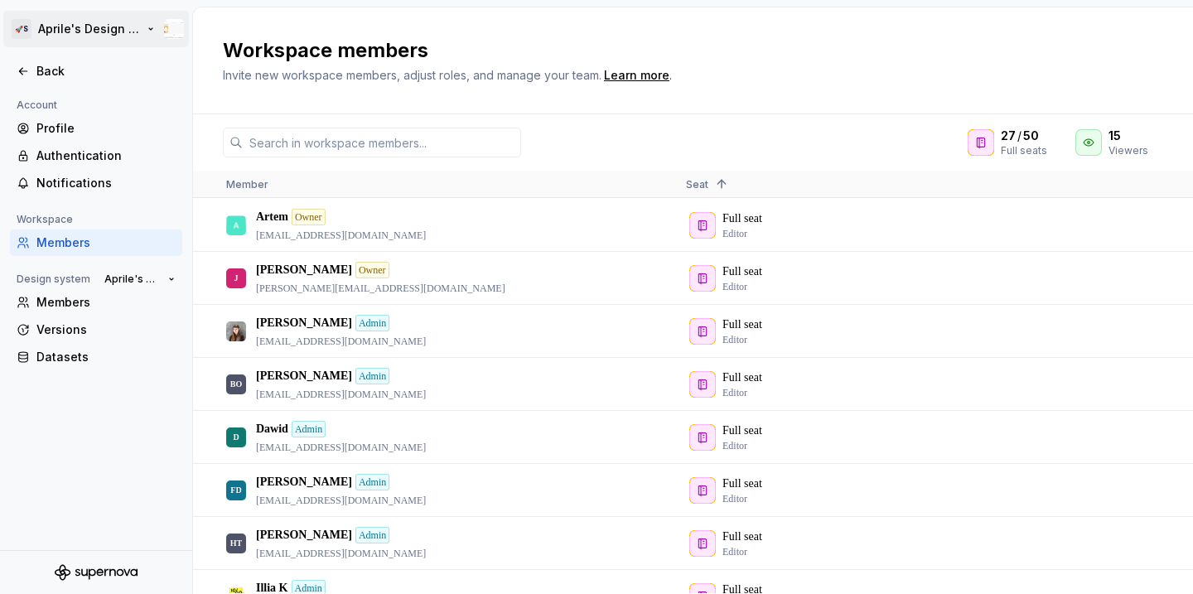
click at [67, 27] on html "🚀S Aprile's Design System Back Account Profile Authentication Notifications Wor…" at bounding box center [596, 297] width 1193 height 594
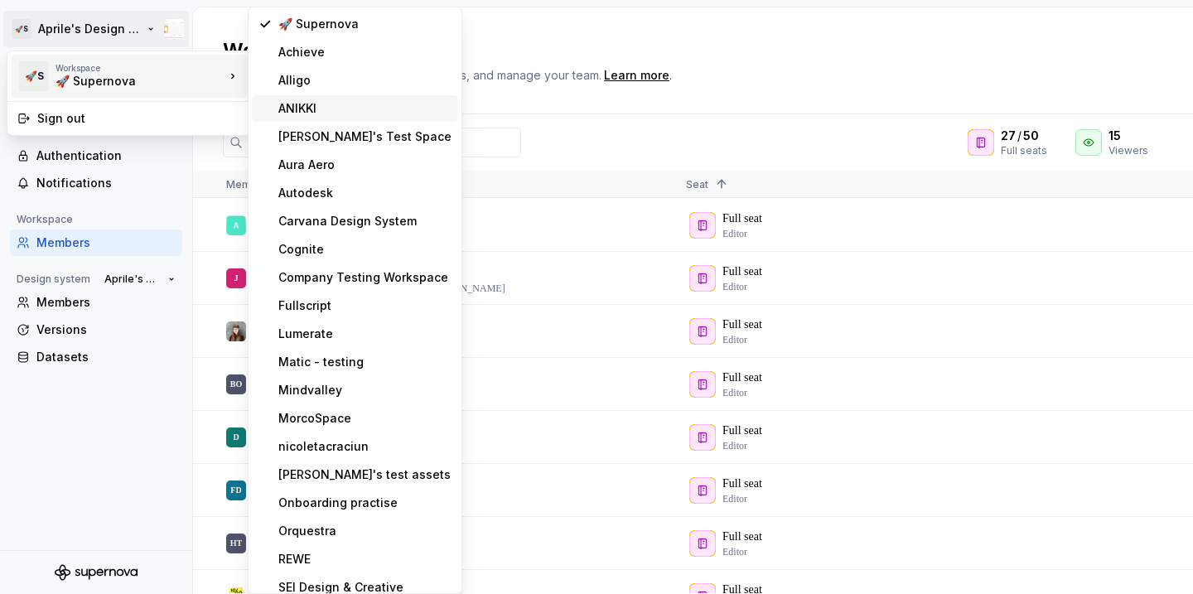
click at [346, 112] on div "ANIKKI" at bounding box center [364, 108] width 173 height 17
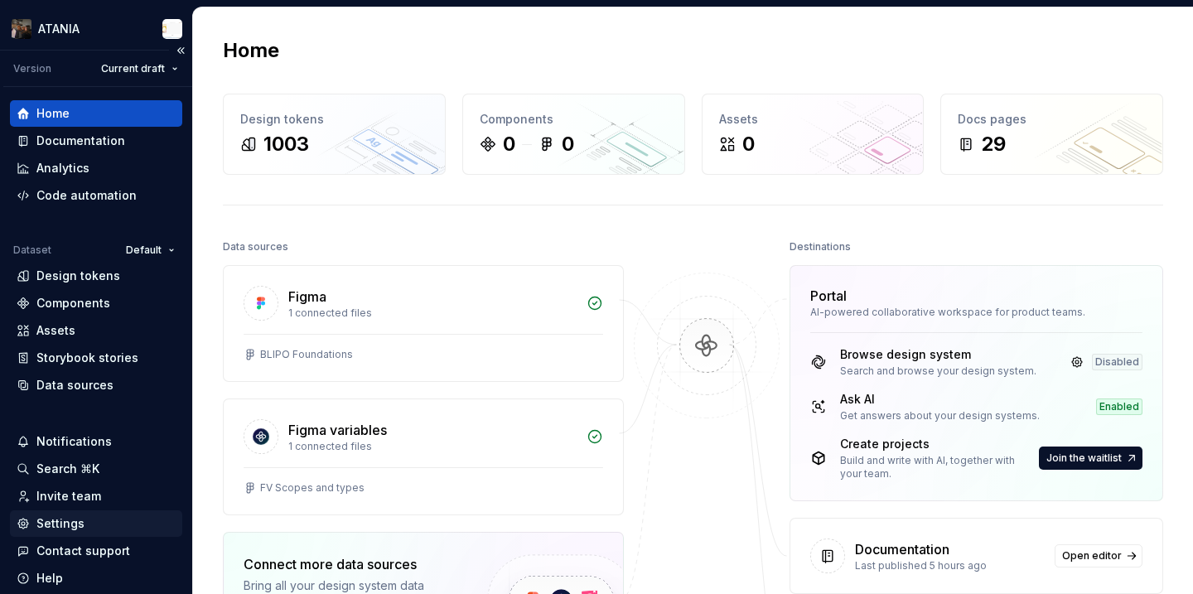
click at [70, 524] on div "Settings" at bounding box center [60, 523] width 48 height 17
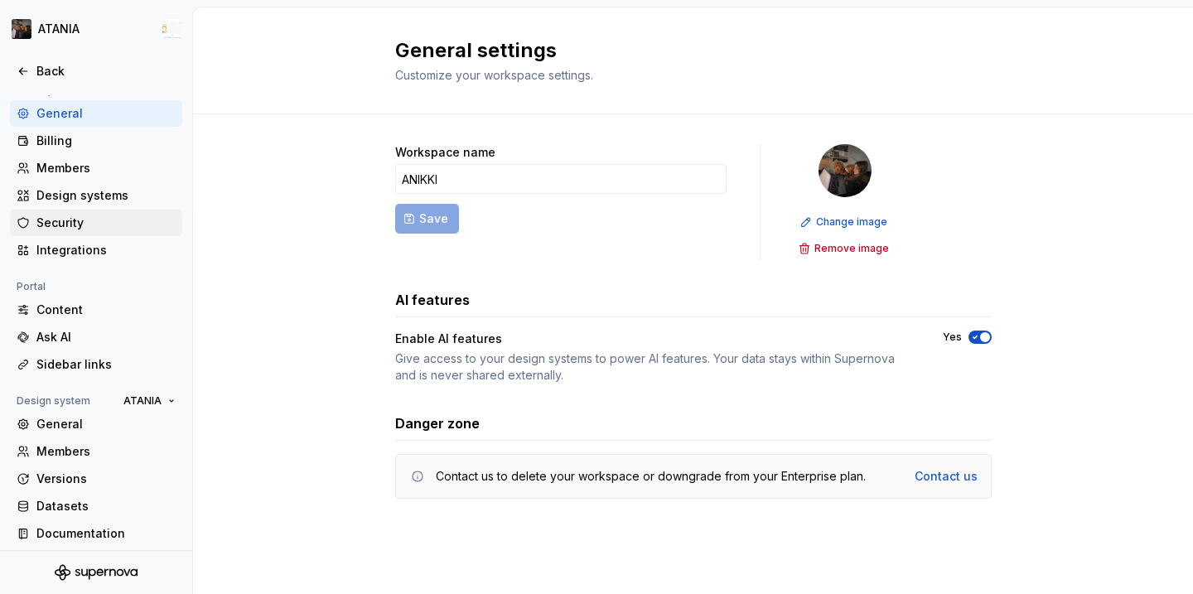
scroll to position [135, 0]
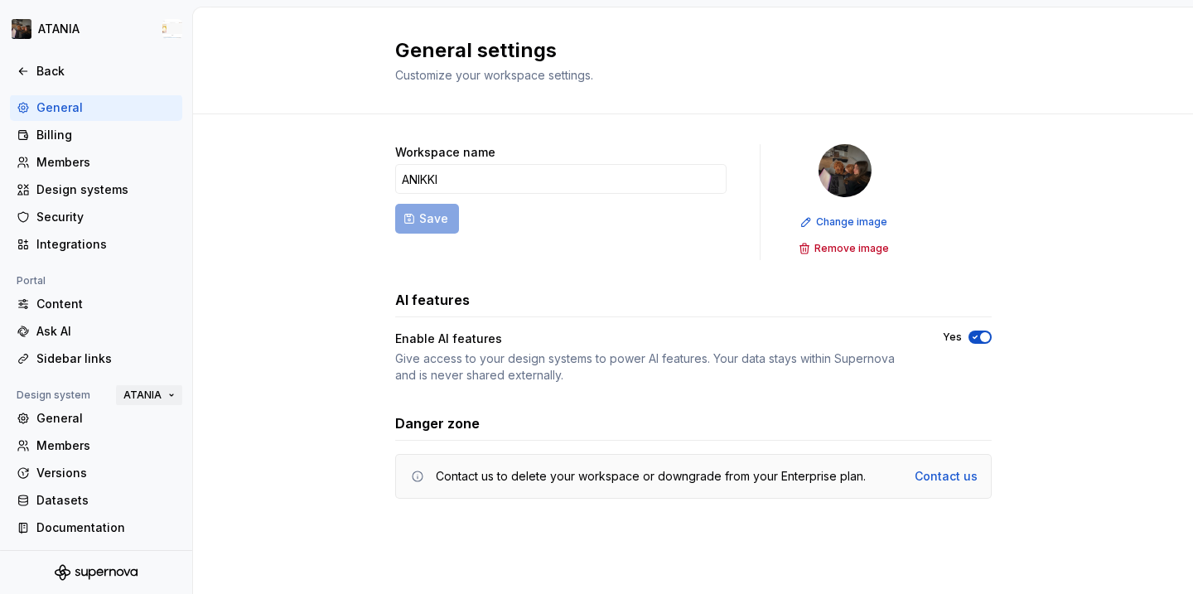
click at [139, 394] on span "ATANIA" at bounding box center [142, 395] width 38 height 13
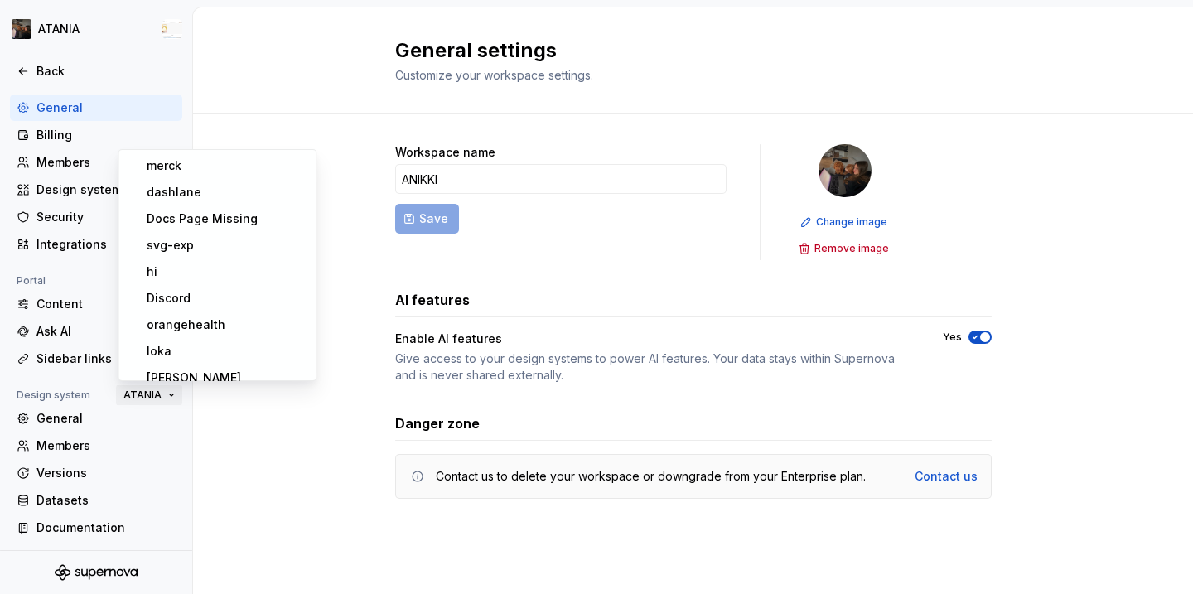
scroll to position [2397, 0]
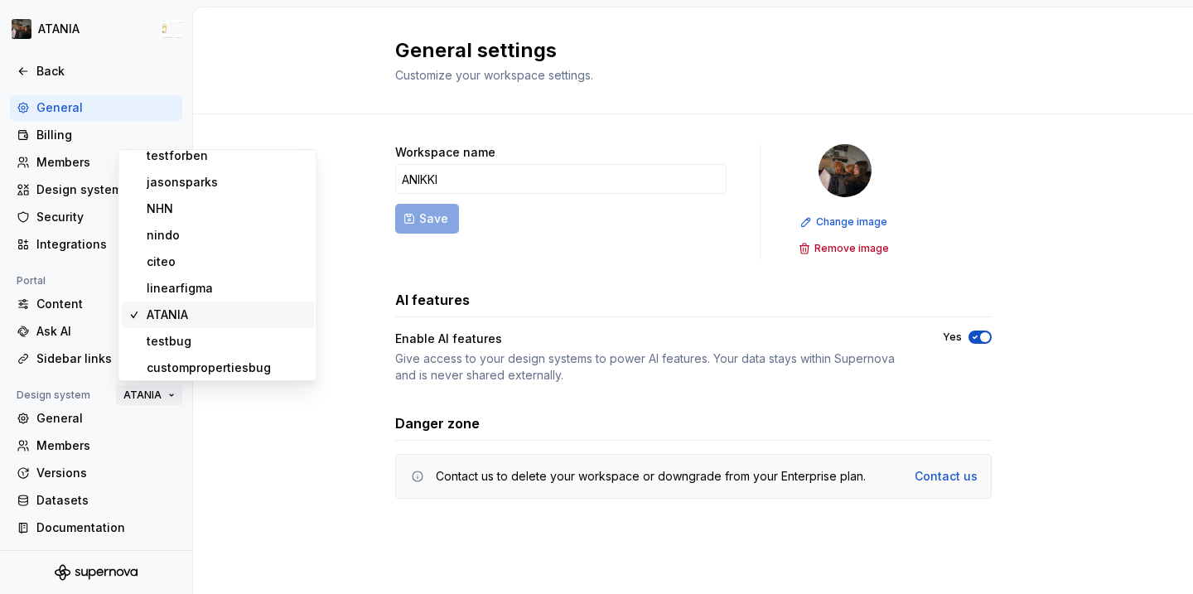
click at [139, 394] on span "ATANIA" at bounding box center [142, 395] width 38 height 13
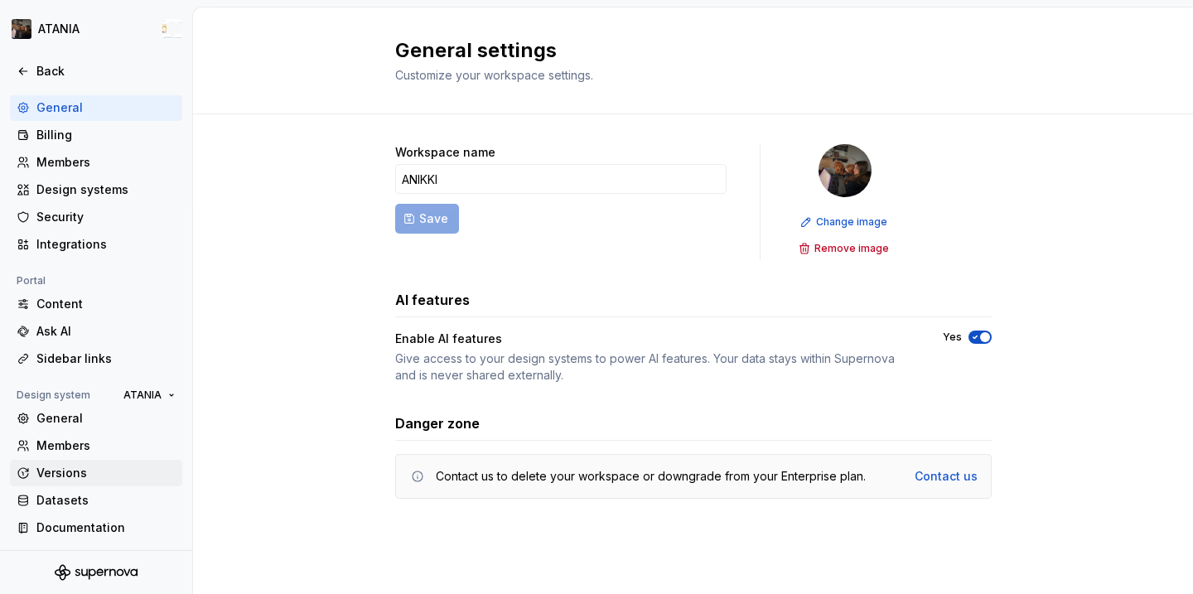
click at [98, 480] on div "Versions" at bounding box center [105, 473] width 139 height 17
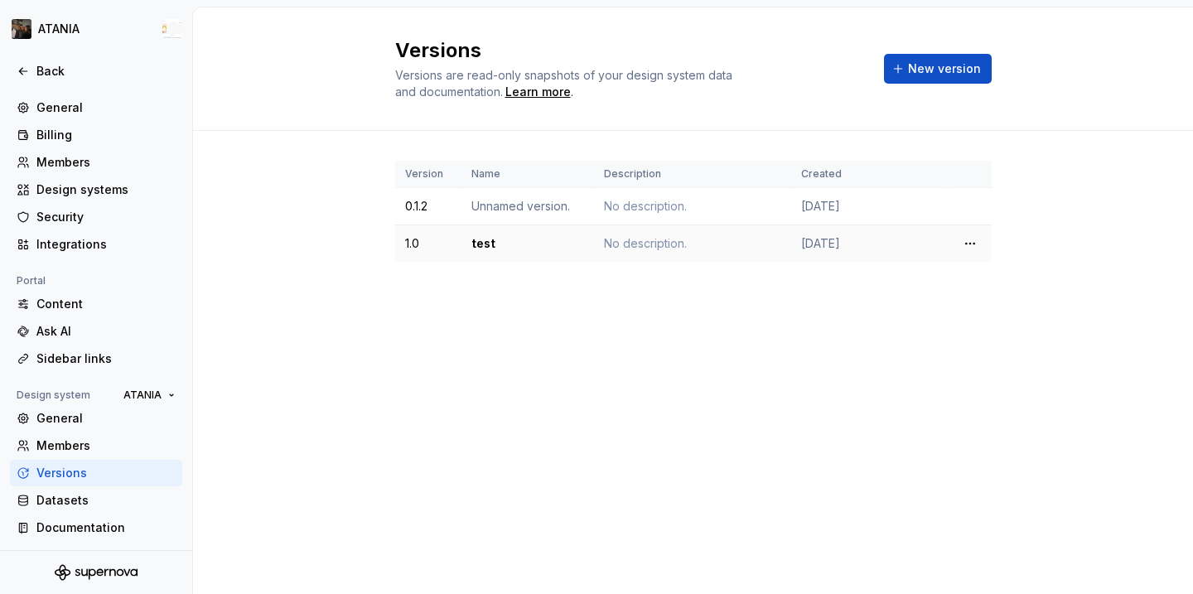
click at [491, 250] on td "test" at bounding box center [528, 243] width 133 height 37
click at [491, 244] on td "test" at bounding box center [528, 243] width 133 height 37
click at [970, 245] on html "ATANIA Back Account Profile Authentication Notifications Workspace General Bill…" at bounding box center [596, 297] width 1193 height 594
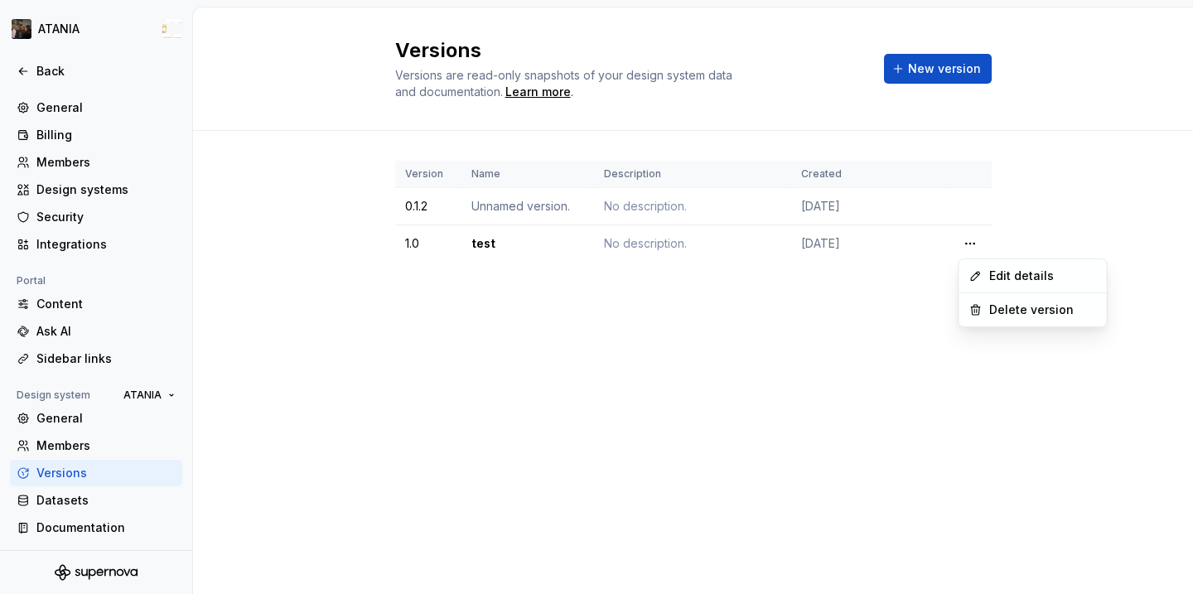
click at [790, 272] on html "ATANIA Back Account Profile Authentication Notifications Workspace General Bill…" at bounding box center [596, 297] width 1193 height 594
click at [482, 239] on td "test" at bounding box center [528, 243] width 133 height 37
click at [80, 492] on div "Datasets" at bounding box center [105, 500] width 139 height 17
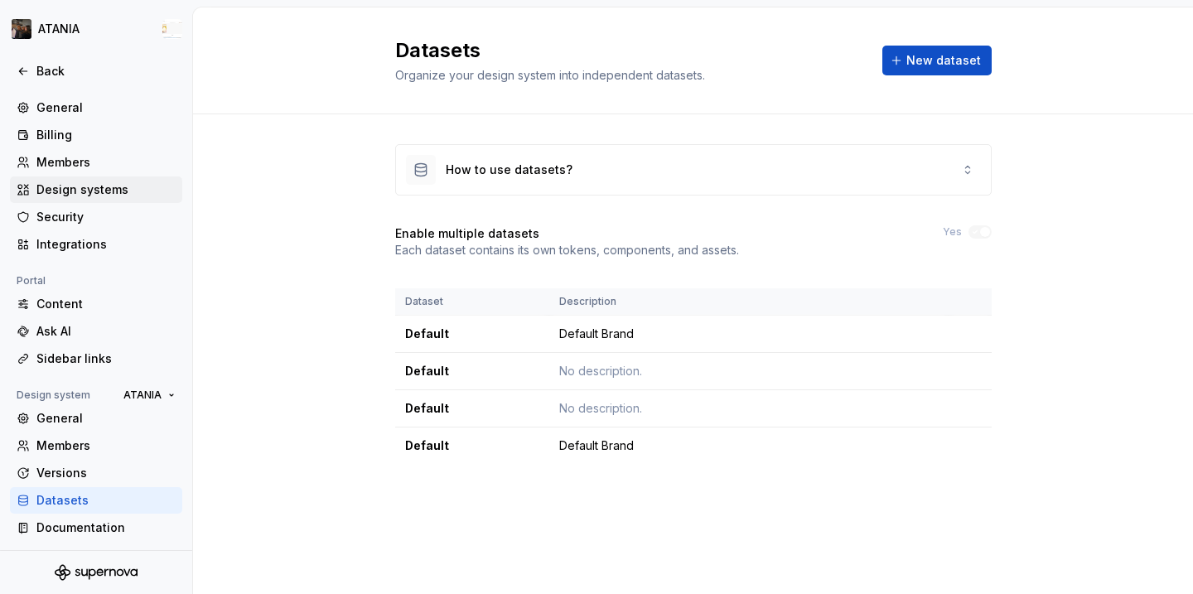
drag, startPoint x: 99, startPoint y: 181, endPoint x: 98, endPoint y: 162, distance: 19.1
click at [98, 162] on div "Members" at bounding box center [105, 162] width 139 height 17
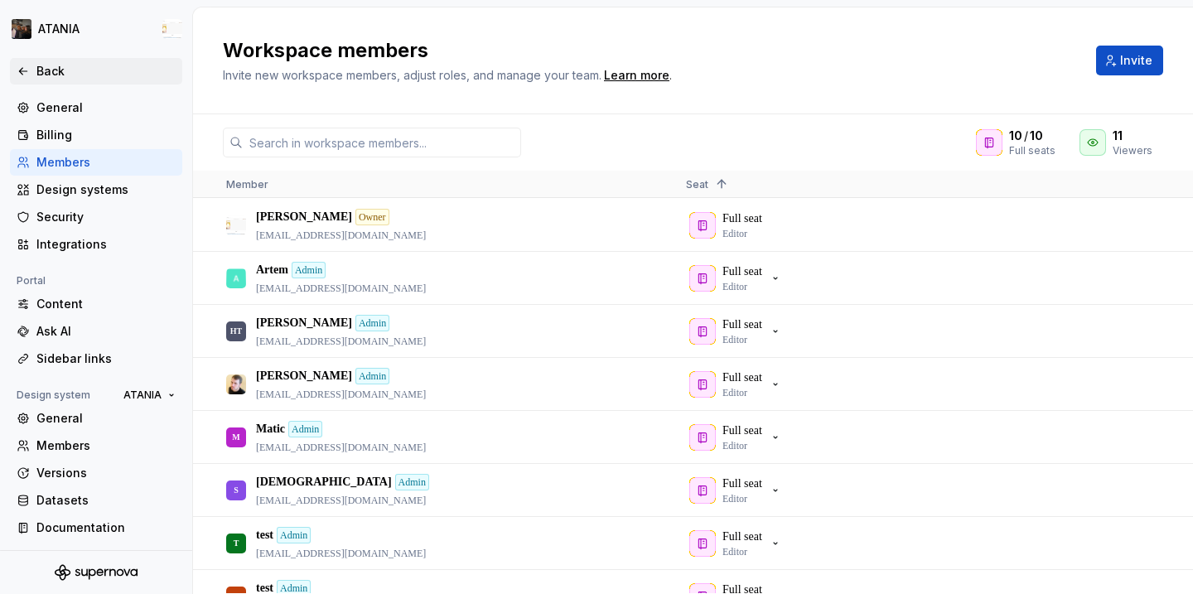
click at [80, 65] on div "Back" at bounding box center [105, 71] width 139 height 17
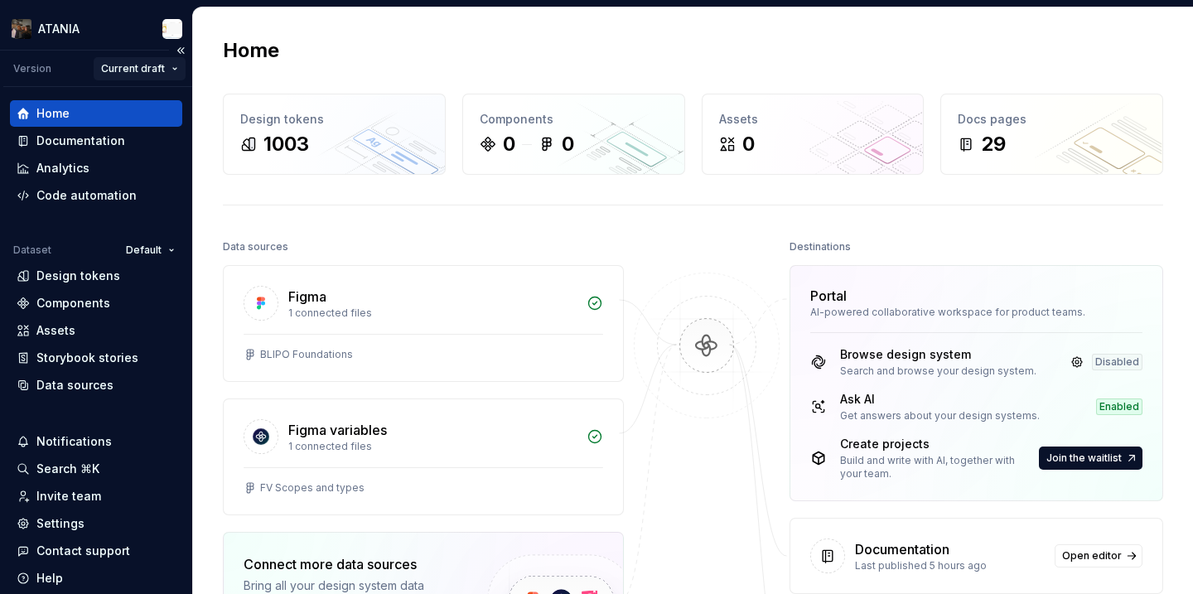
click at [143, 71] on html "ATANIA Version Current draft Home Documentation Analytics Code automation Datas…" at bounding box center [596, 297] width 1193 height 594
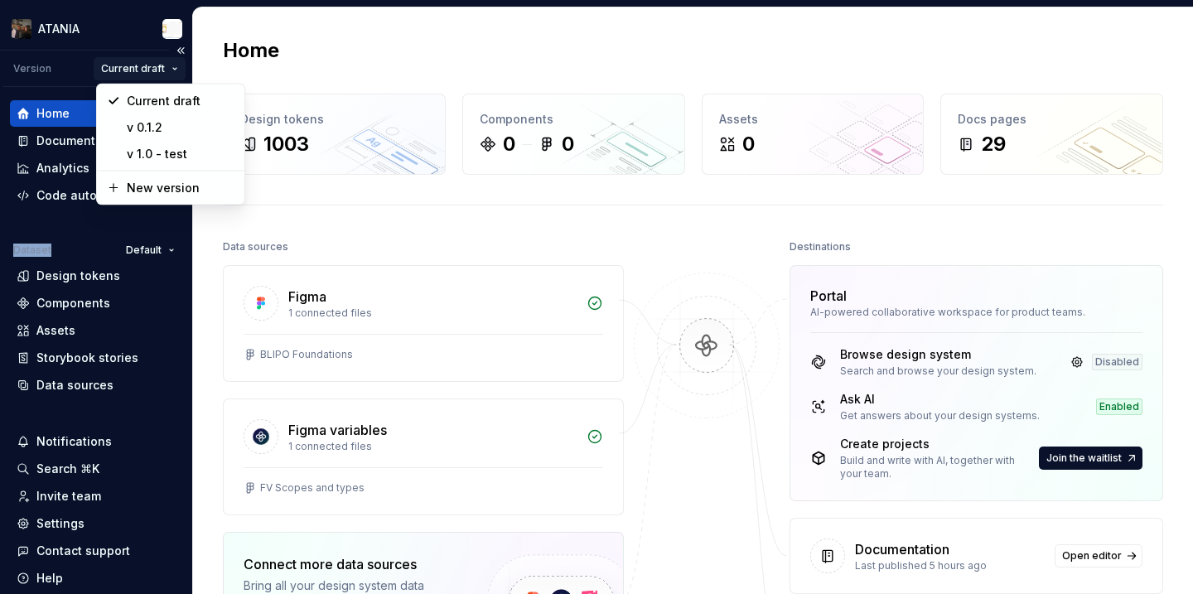
click at [143, 71] on html "ATANIA Version Current draft Home Documentation Analytics Code automation Datas…" at bounding box center [596, 297] width 1193 height 594
click at [303, 209] on html "ATANIA Version Current draft Home Documentation Analytics Code automation Datas…" at bounding box center [596, 297] width 1193 height 594
